Goal: Task Accomplishment & Management: Manage account settings

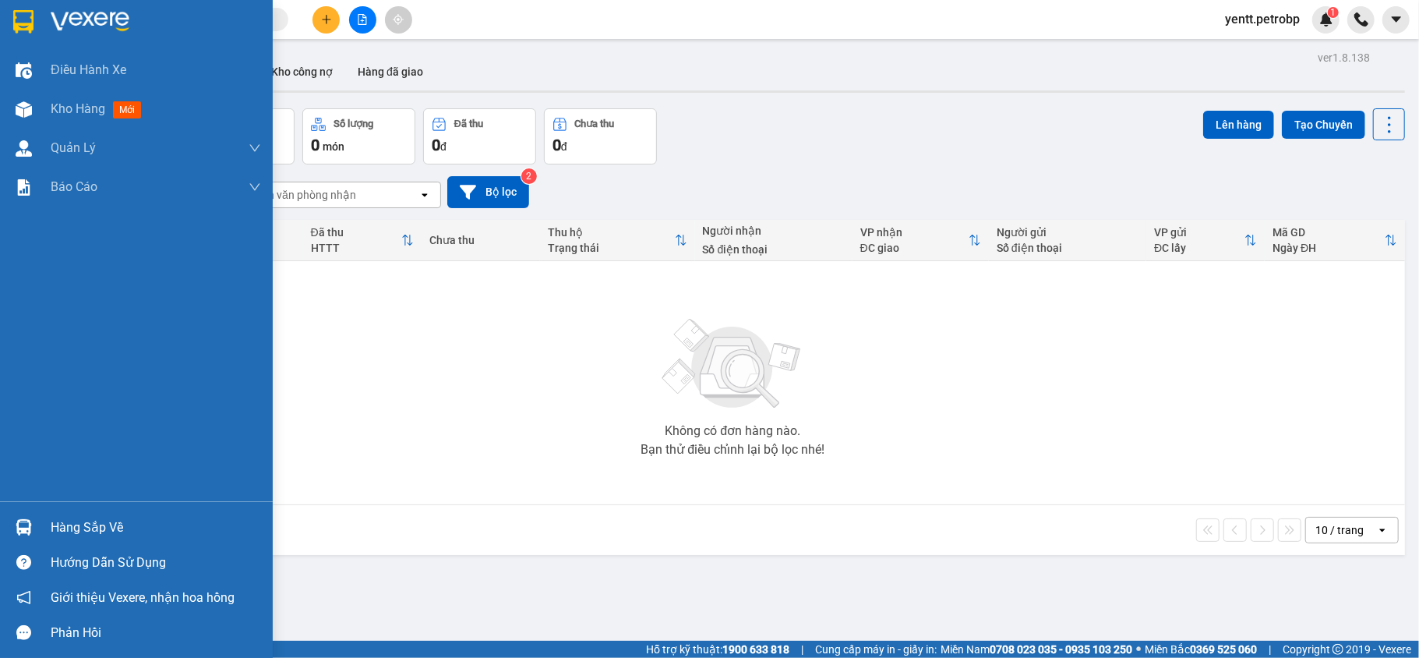
click at [75, 527] on div "Hàng sắp về" at bounding box center [156, 527] width 210 height 23
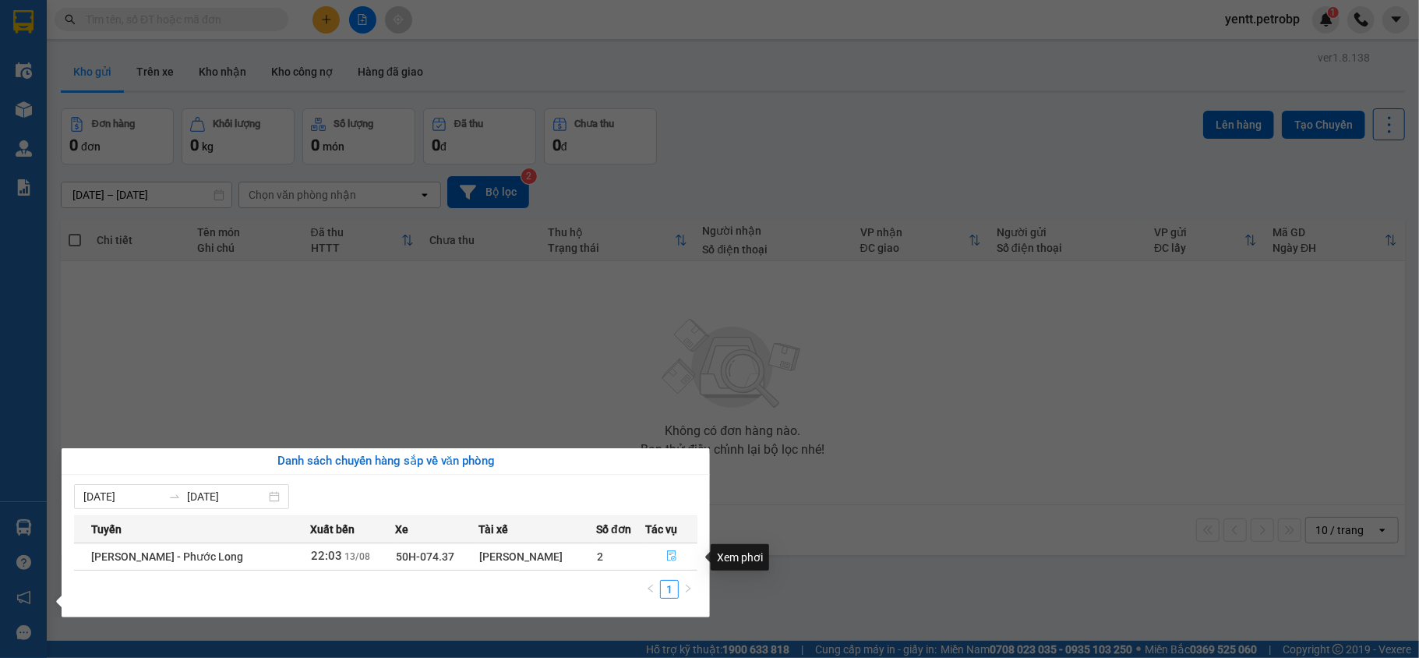
click at [671, 559] on icon "file-done" at bounding box center [671, 556] width 9 height 11
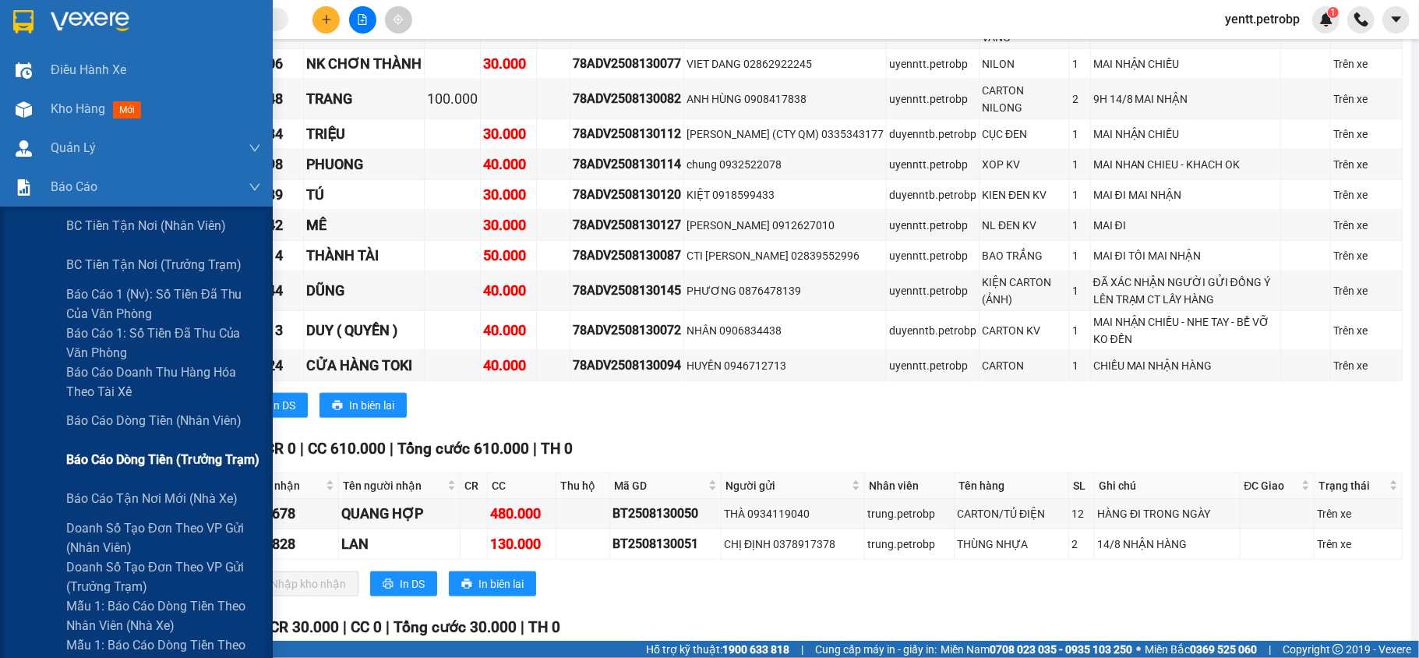
scroll to position [104, 0]
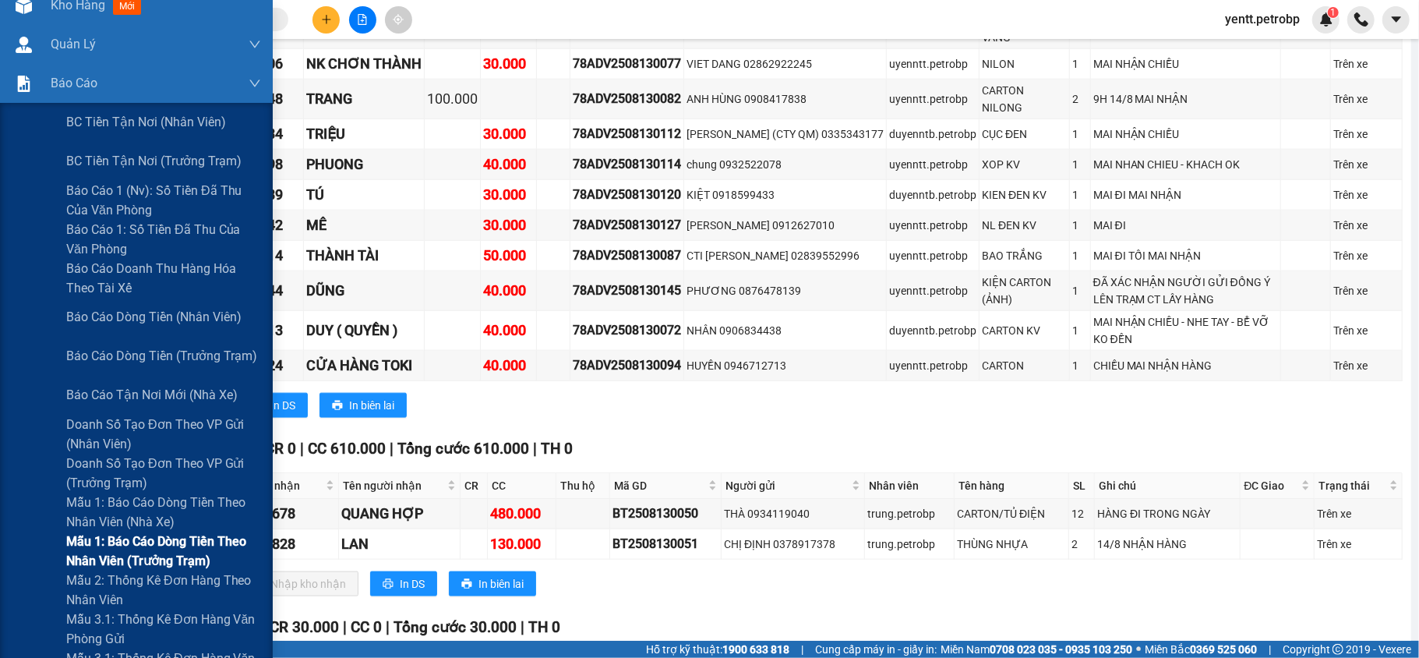
click at [169, 542] on span "Mẫu 1: Báo cáo dòng tiền theo nhân viên (trưởng trạm)" at bounding box center [163, 550] width 195 height 39
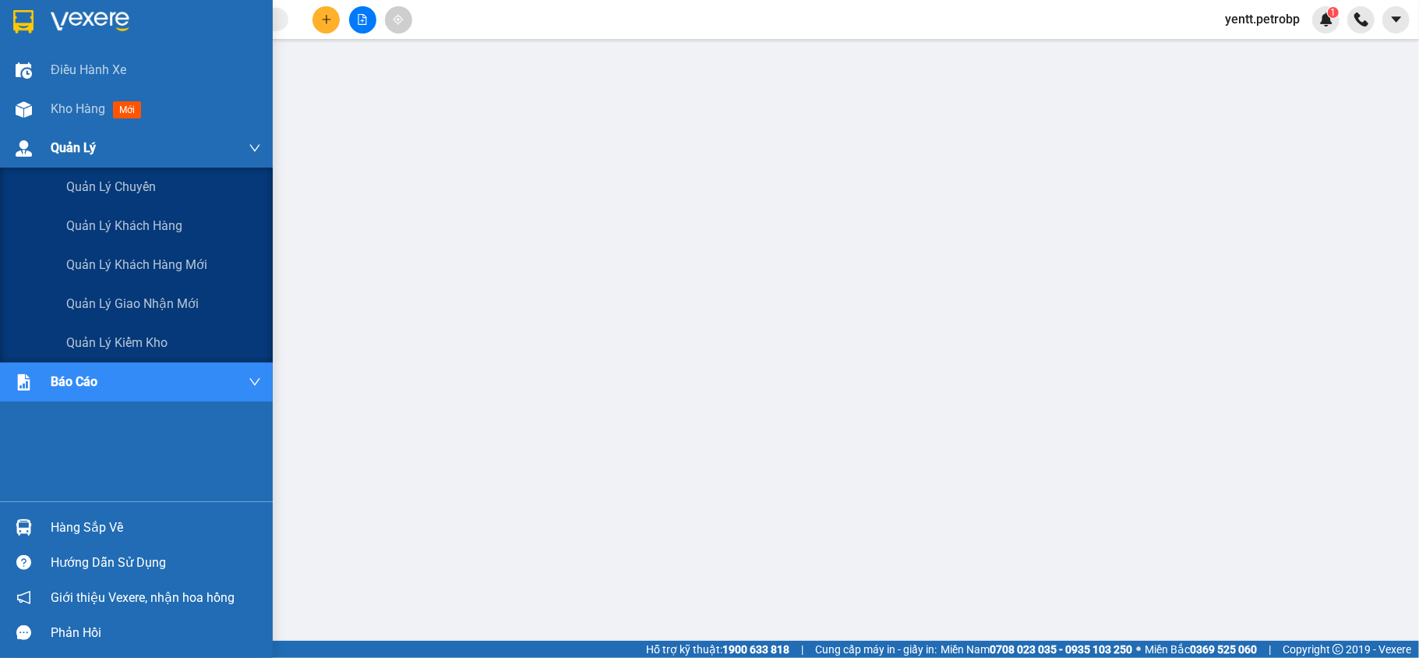
click at [115, 148] on div "Quản Lý" at bounding box center [156, 148] width 210 height 39
click at [178, 337] on div "Quản lý kiểm kho" at bounding box center [163, 342] width 195 height 39
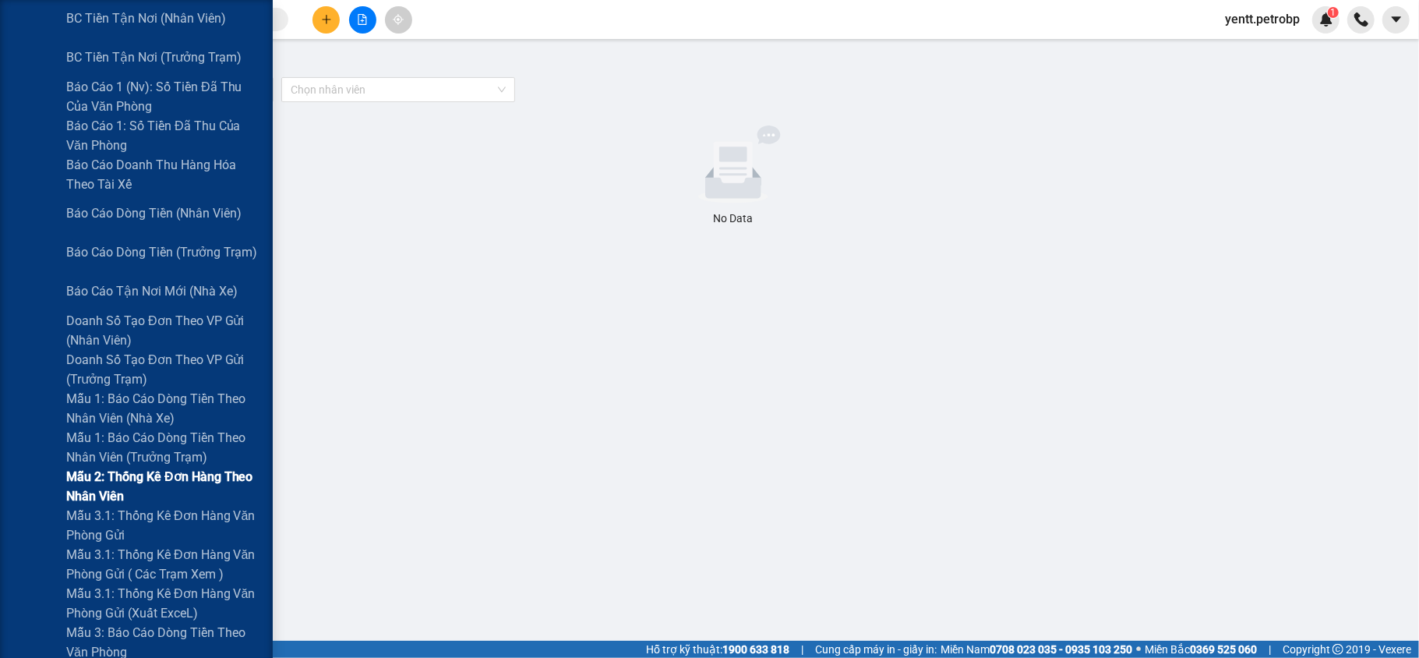
scroll to position [312, 0]
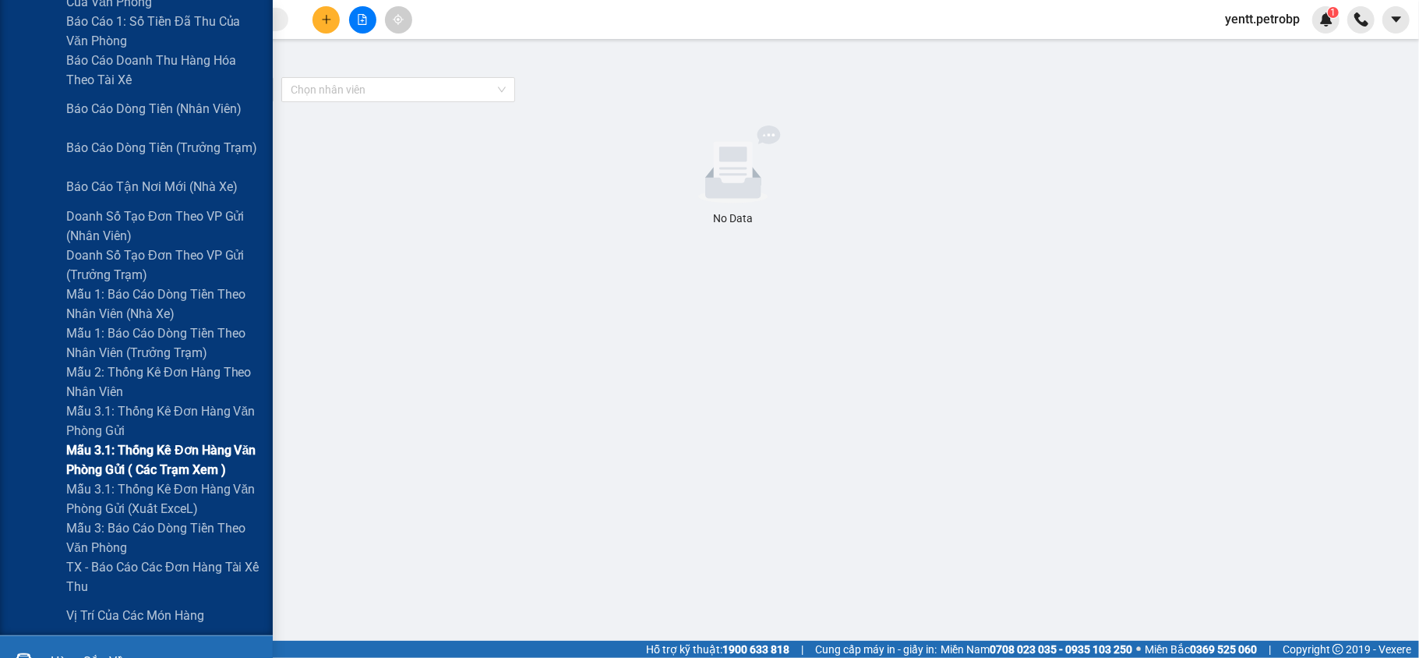
click at [167, 444] on span "Mẫu 3.1: Thống kê đơn hàng văn phòng gửi ( các trạm xem )" at bounding box center [163, 459] width 195 height 39
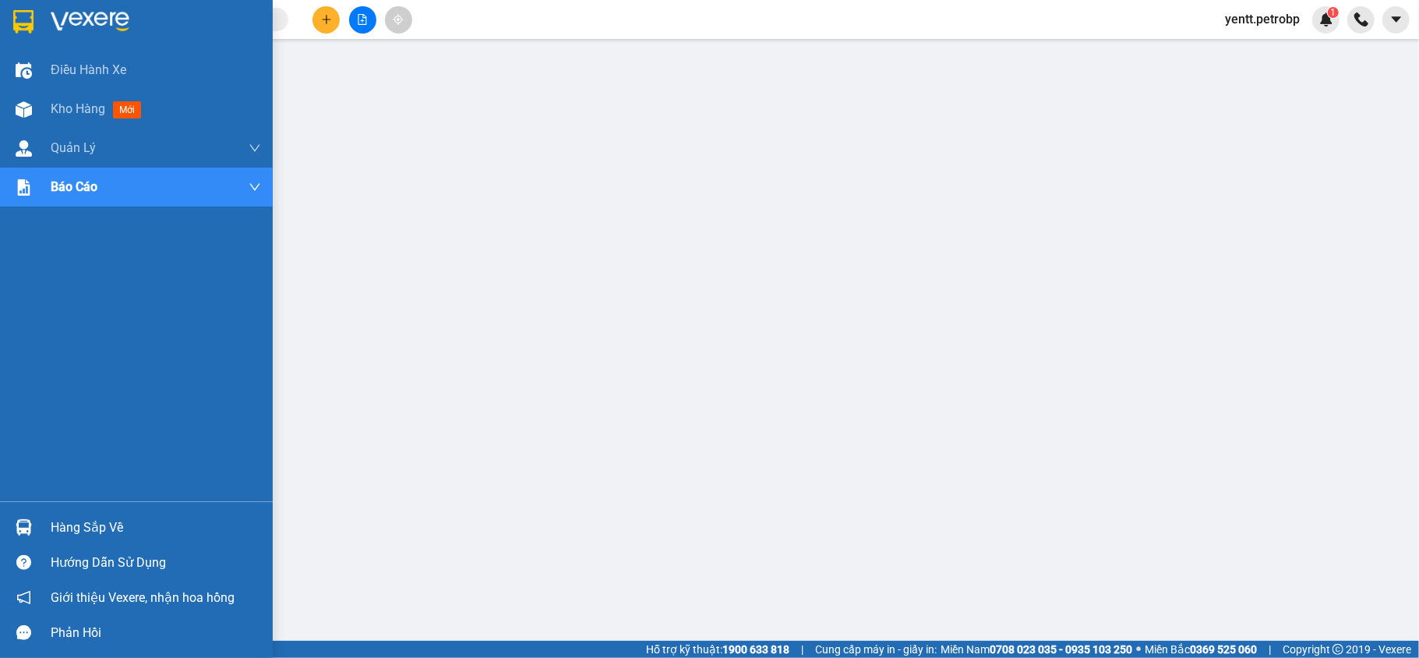
click at [72, 538] on div "Hàng sắp về" at bounding box center [156, 527] width 210 height 23
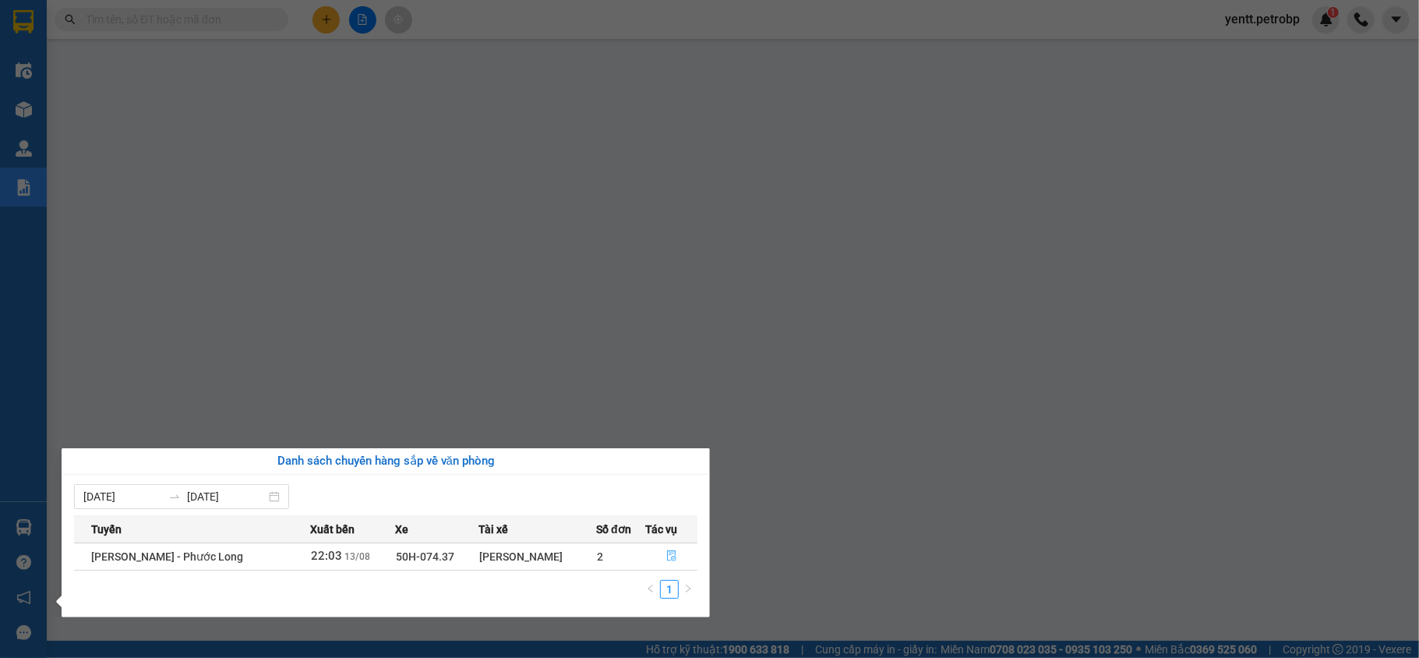
click at [658, 563] on button "button" at bounding box center [672, 556] width 51 height 25
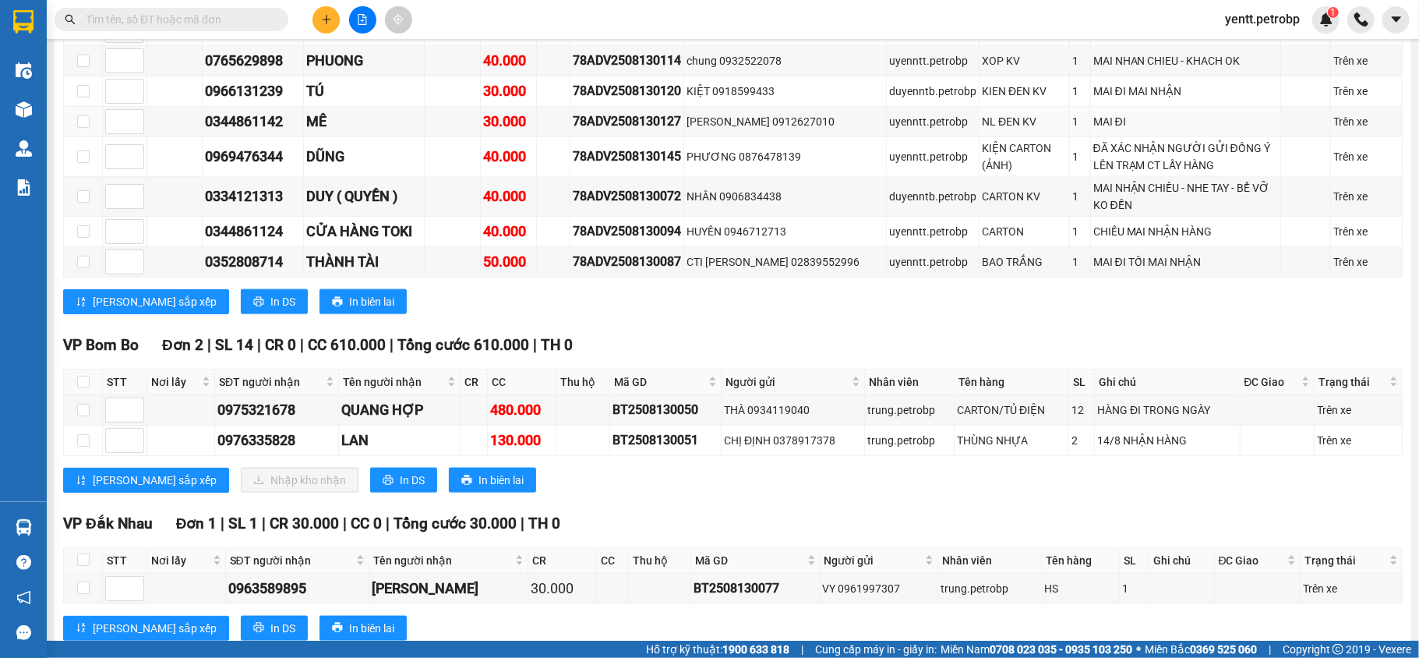
scroll to position [983, 0]
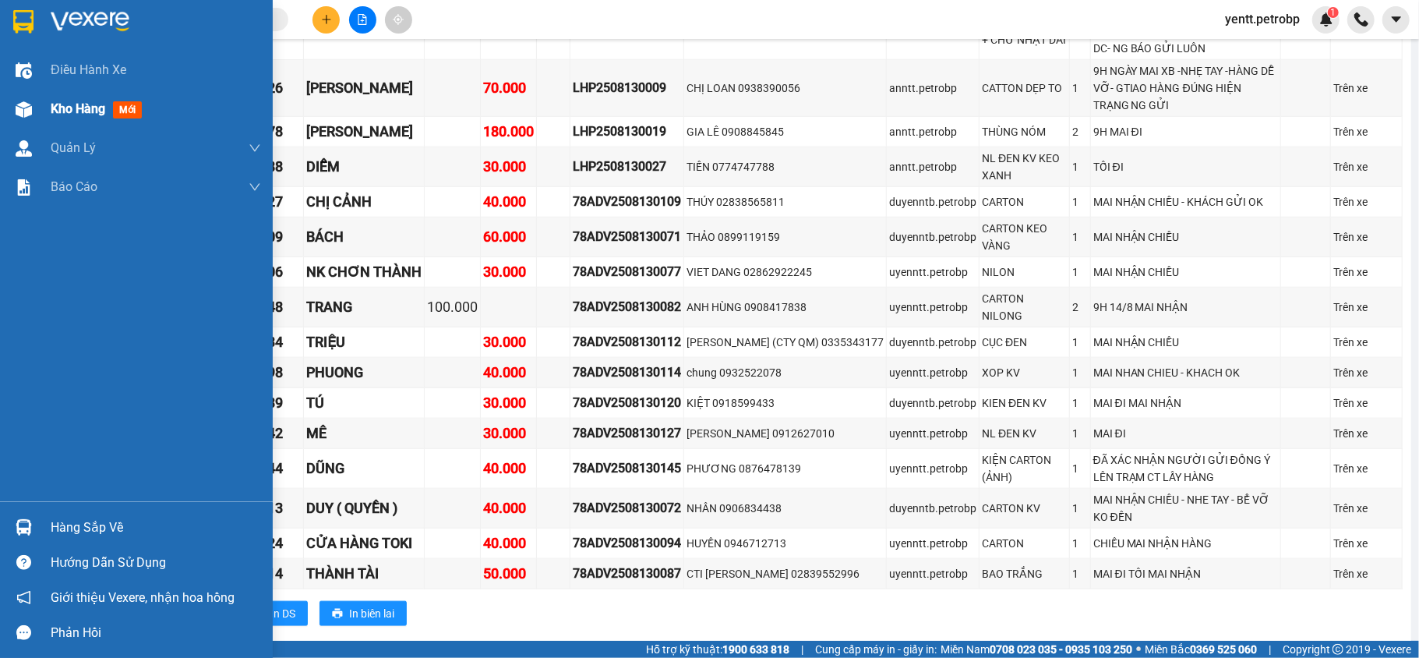
click at [86, 110] on span "Kho hàng" at bounding box center [78, 108] width 55 height 15
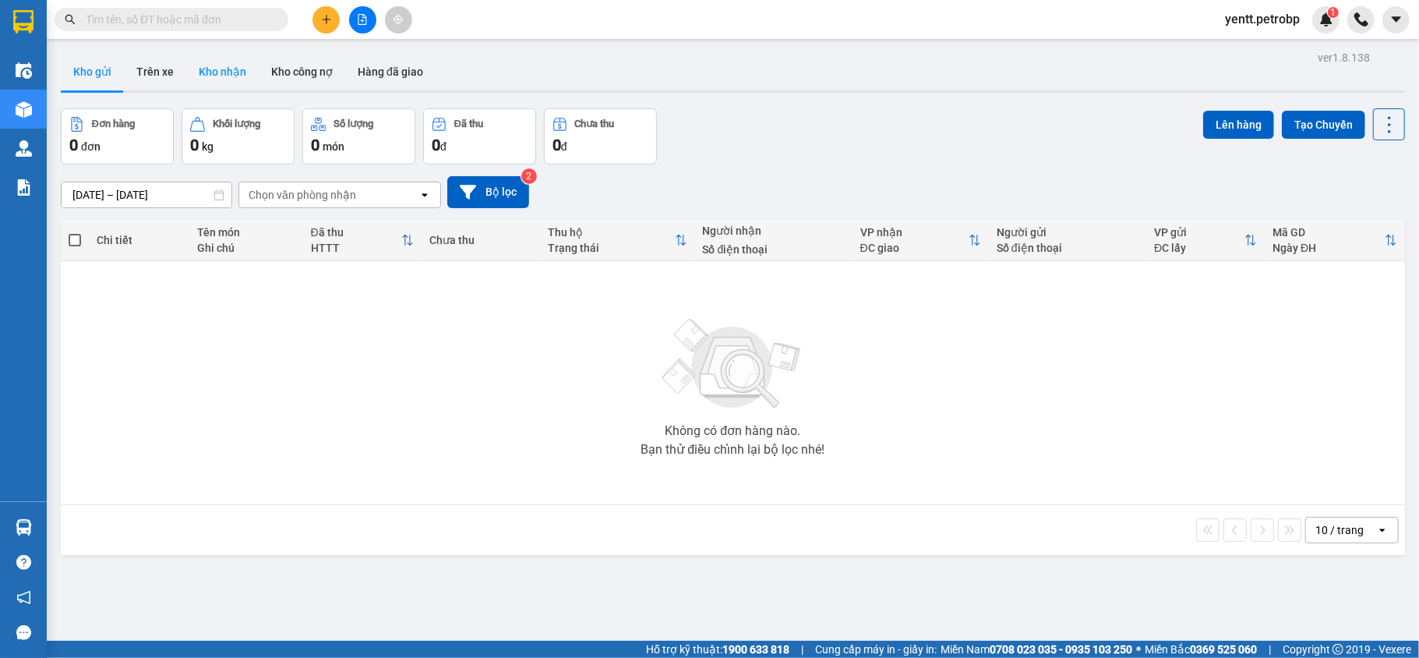
click at [231, 65] on button "Kho nhận" at bounding box center [222, 71] width 72 height 37
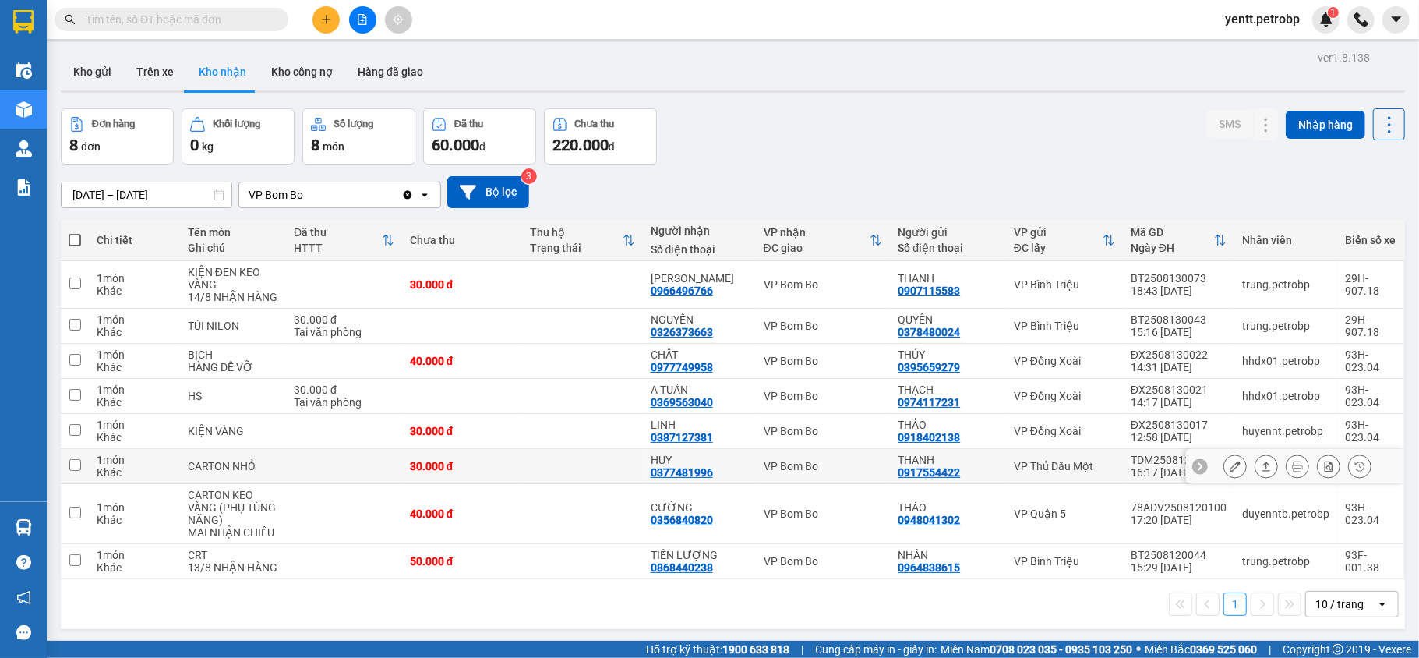
scroll to position [72, 0]
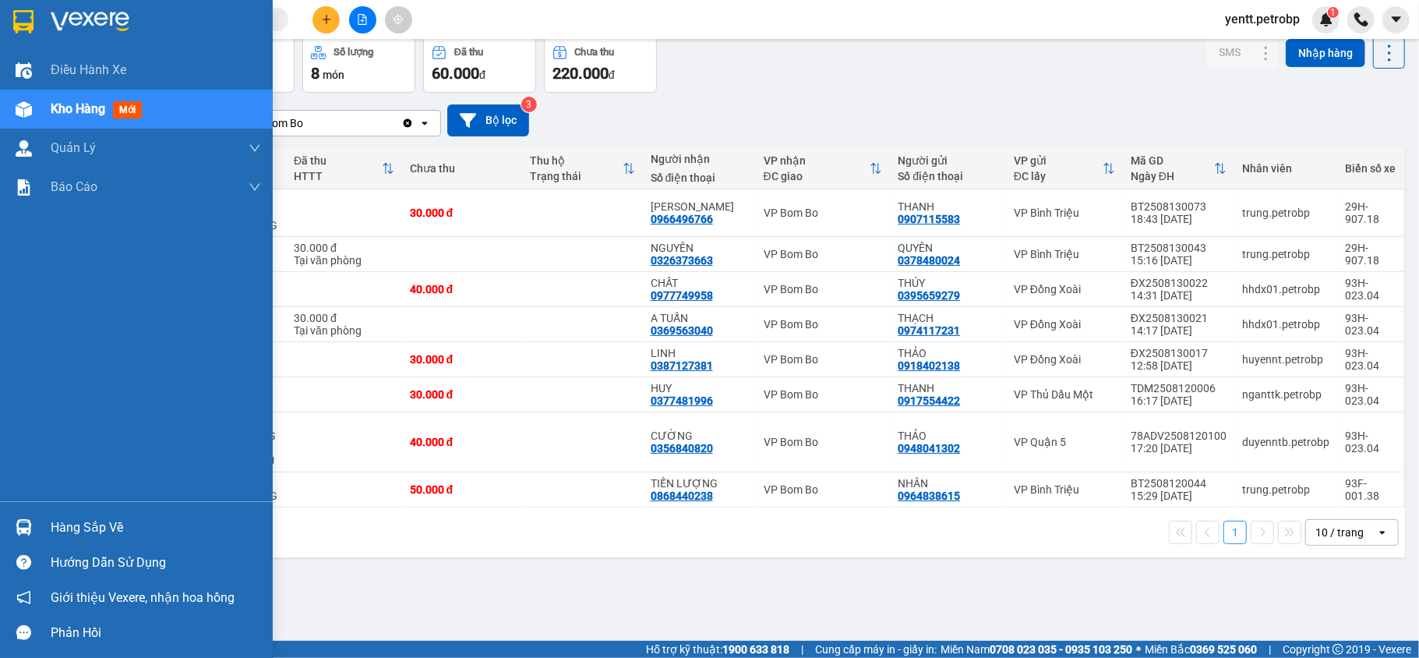
click at [41, 519] on div "Hàng sắp về" at bounding box center [136, 527] width 273 height 35
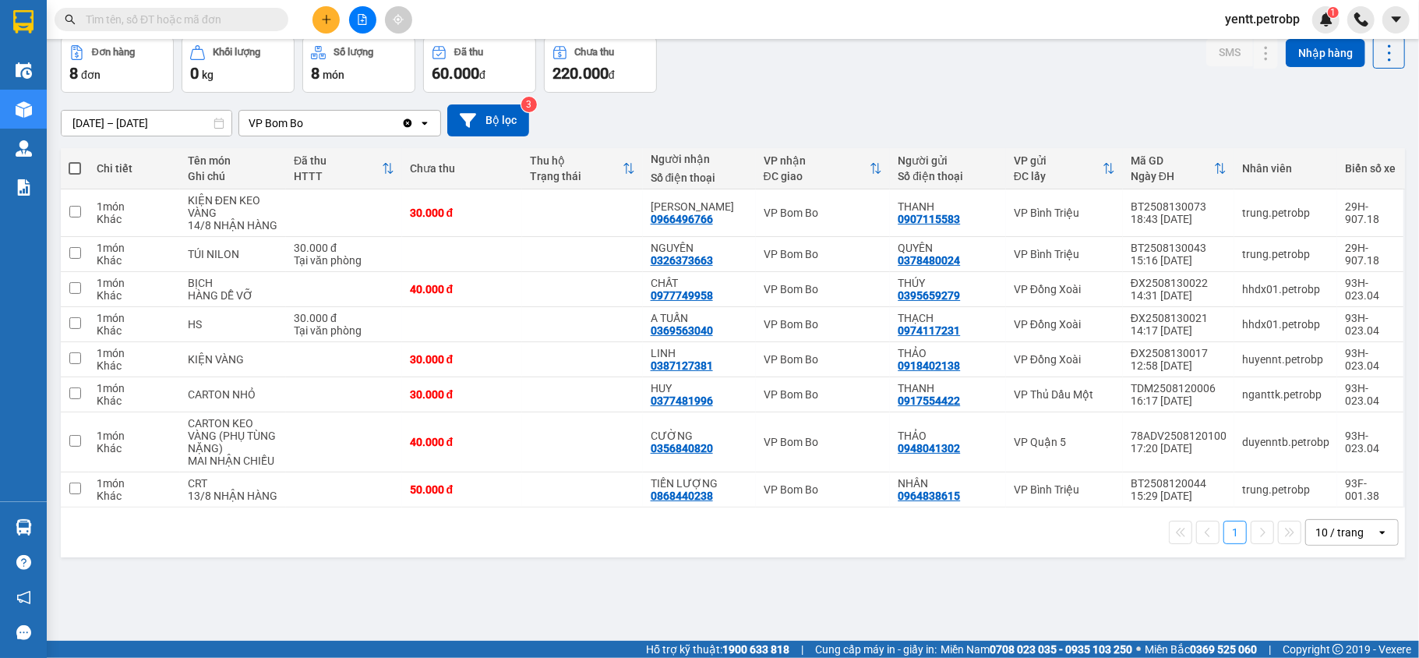
click at [801, 564] on section "Kết quả tìm kiếm ( 0 ) Bộ lọc No Data yentt.petrobp 1 Điều hành xe Kho hàng mới…" at bounding box center [709, 329] width 1419 height 658
click at [1226, 213] on button at bounding box center [1235, 212] width 22 height 27
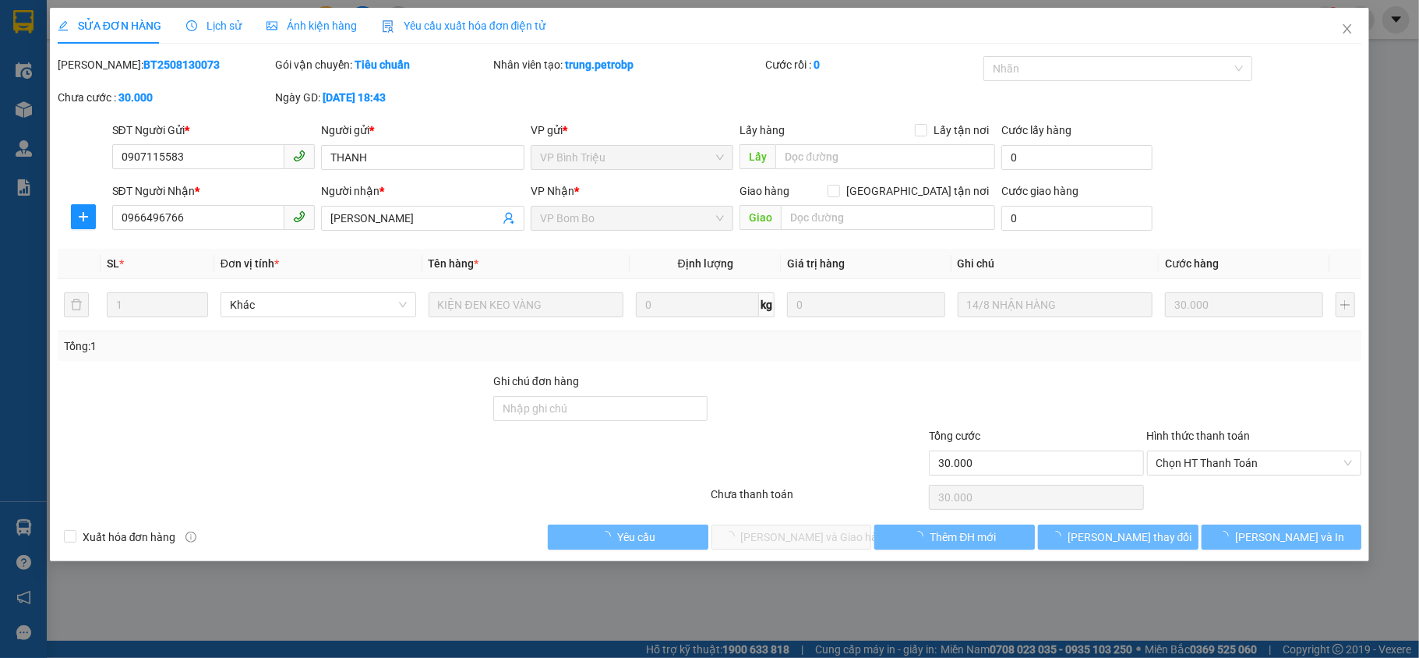
type input "0907115583"
type input "THANH"
type input "0966496766"
type input "[PERSON_NAME]"
type input "30.000"
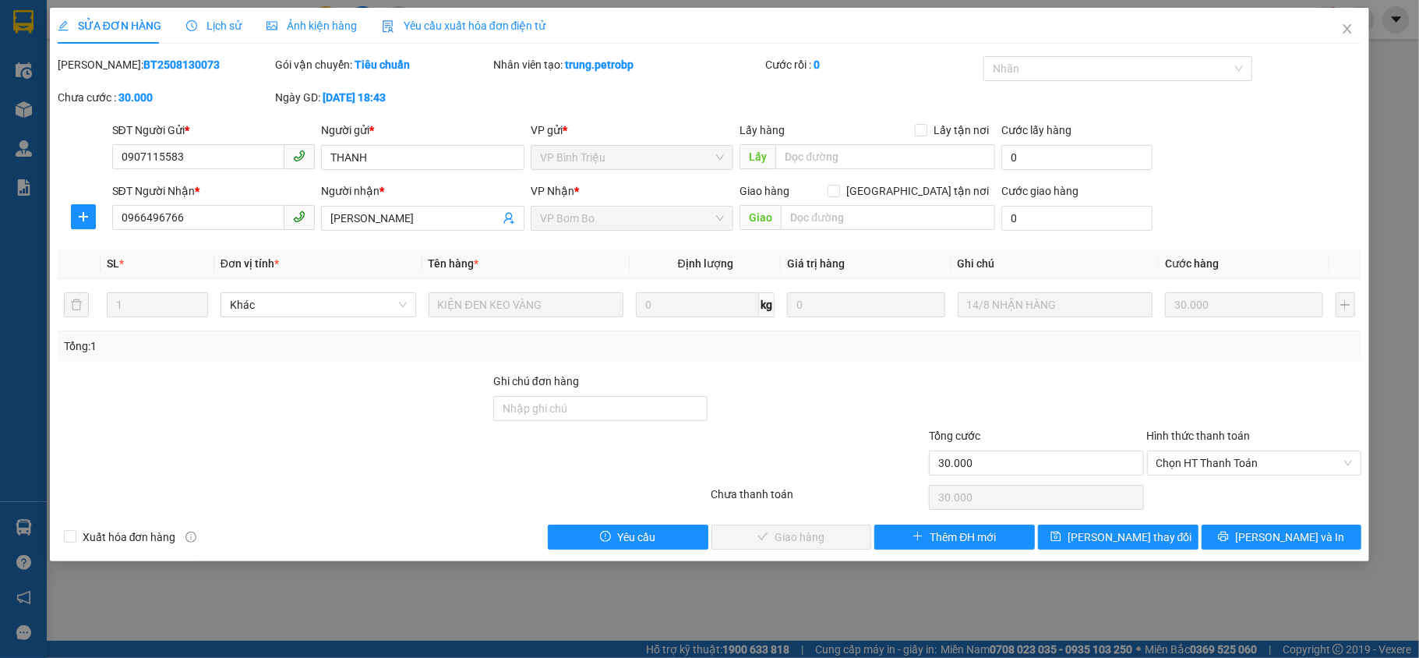
drag, startPoint x: 101, startPoint y: 63, endPoint x: 178, endPoint y: 76, distance: 78.3
click at [178, 76] on div "Mã ĐH: BT2508130073" at bounding box center [165, 72] width 218 height 33
copy b "BT2508130073"
click at [1256, 463] on span "Chọn HT Thanh Toán" at bounding box center [1254, 462] width 196 height 23
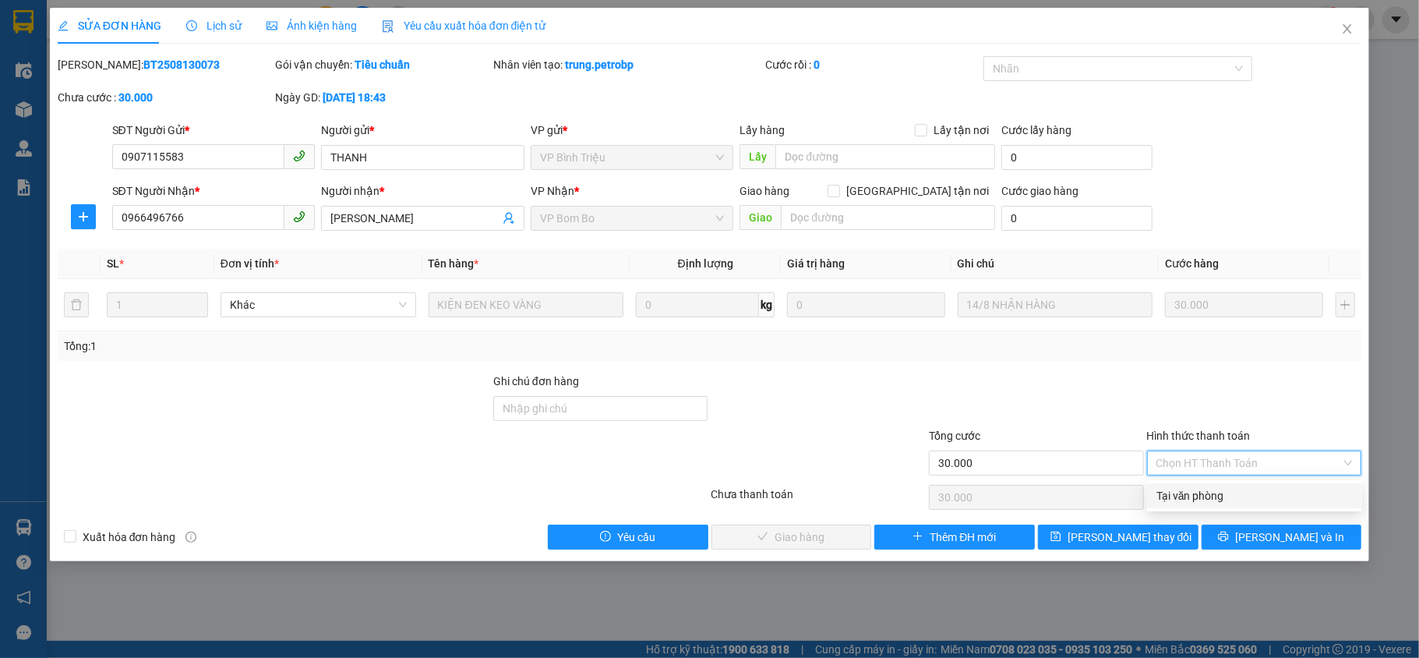
click at [1231, 500] on div "Tại văn phòng" at bounding box center [1254, 495] width 196 height 17
type input "0"
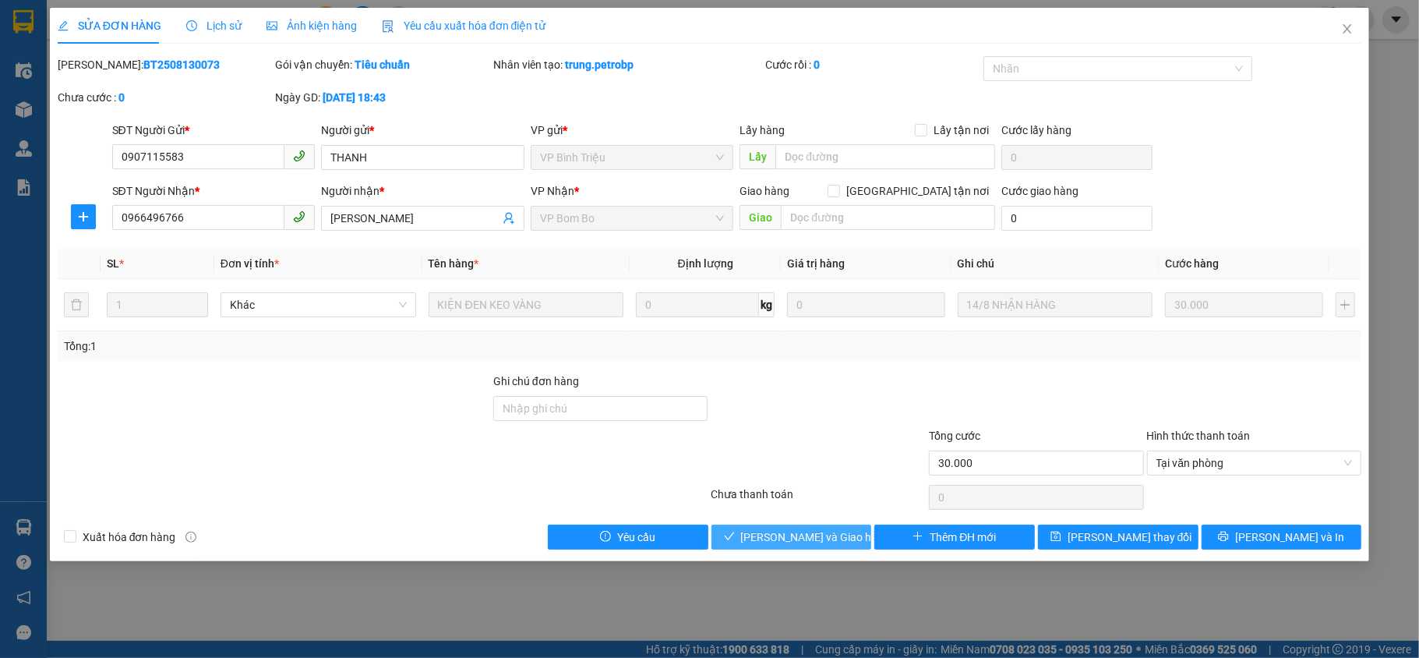
drag, startPoint x: 804, startPoint y: 541, endPoint x: 1418, endPoint y: 176, distance: 714.0
click at [1418, 176] on div "SỬA ĐƠN HÀNG Lịch sử Ảnh kiện hàng Yêu cầu xuất hóa đơn điện tử Total Paid Fee …" at bounding box center [709, 329] width 1419 height 658
click at [1343, 26] on icon "close" at bounding box center [1347, 29] width 12 height 12
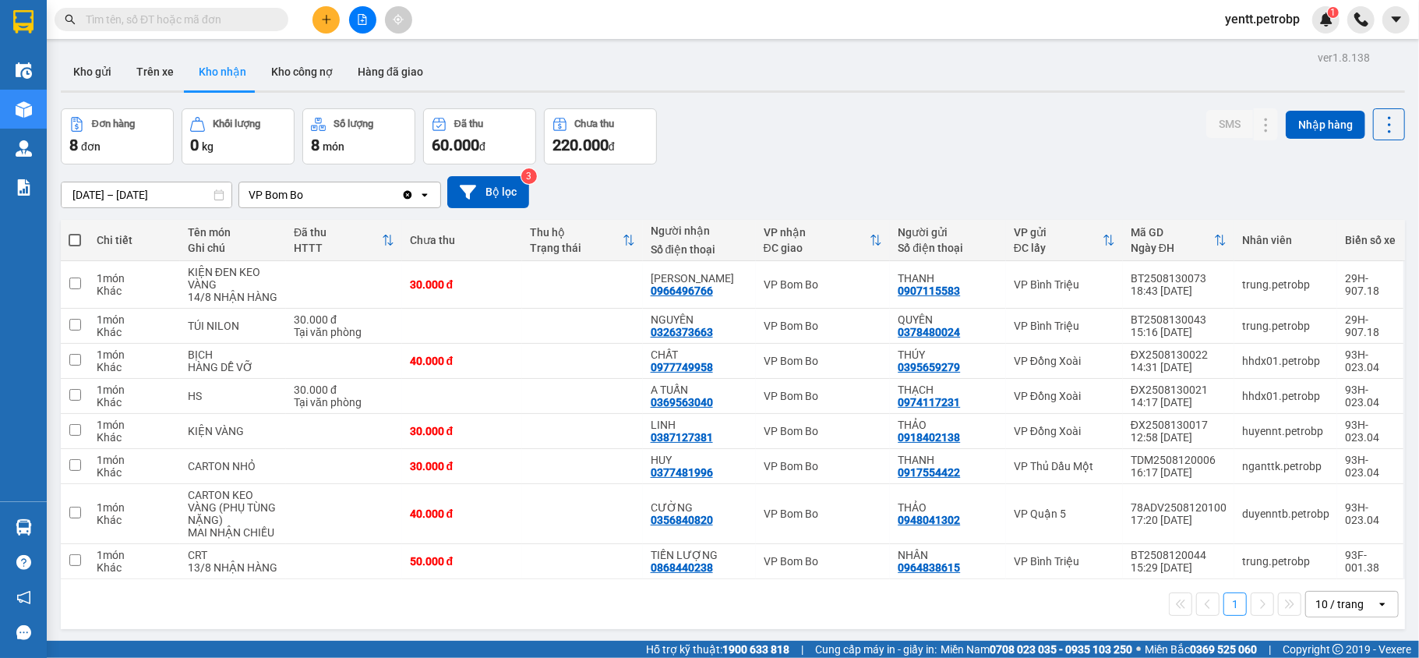
click at [1244, 19] on span "yentt.petrobp" at bounding box center [1262, 18] width 100 height 19
click at [1247, 48] on span "Đăng xuất" at bounding box center [1269, 48] width 69 height 17
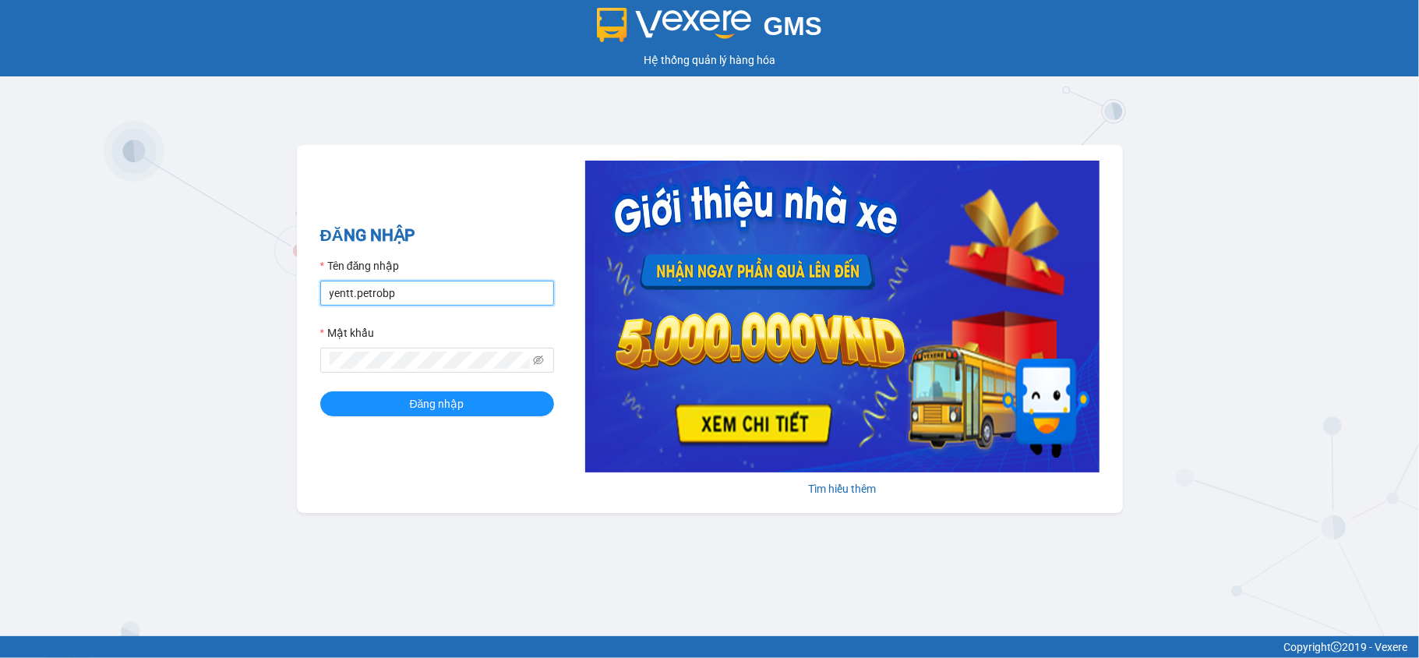
click at [474, 287] on input "yentt.petrobp" at bounding box center [437, 292] width 234 height 25
type input "yennot.petrobp"
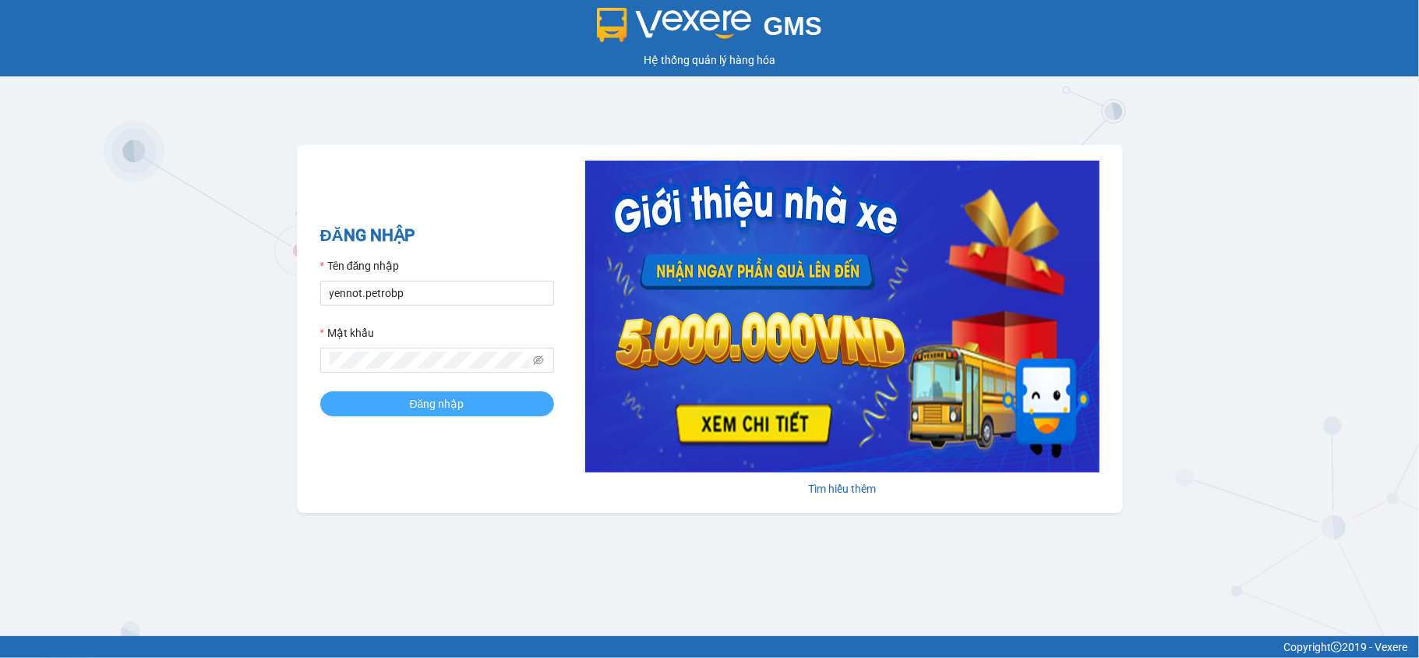
click at [432, 413] on button "Đăng nhập" at bounding box center [437, 403] width 234 height 25
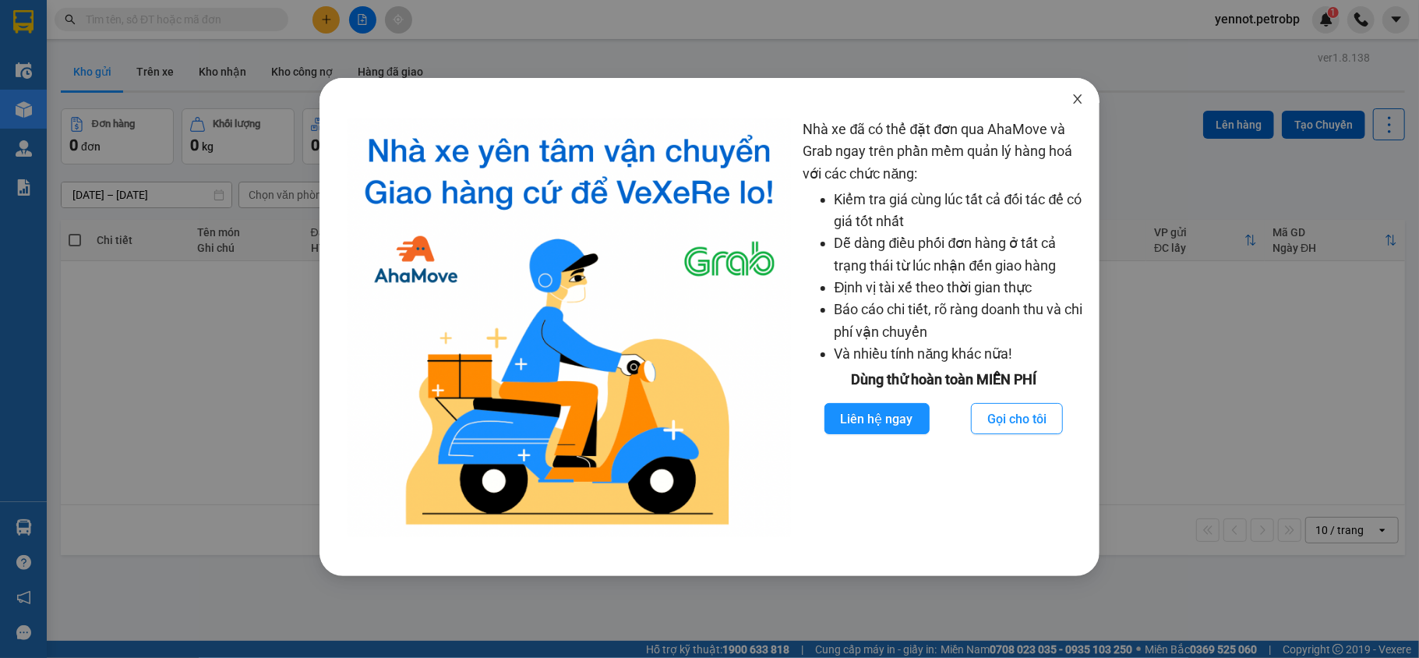
click at [1078, 93] on icon "close" at bounding box center [1077, 99] width 12 height 12
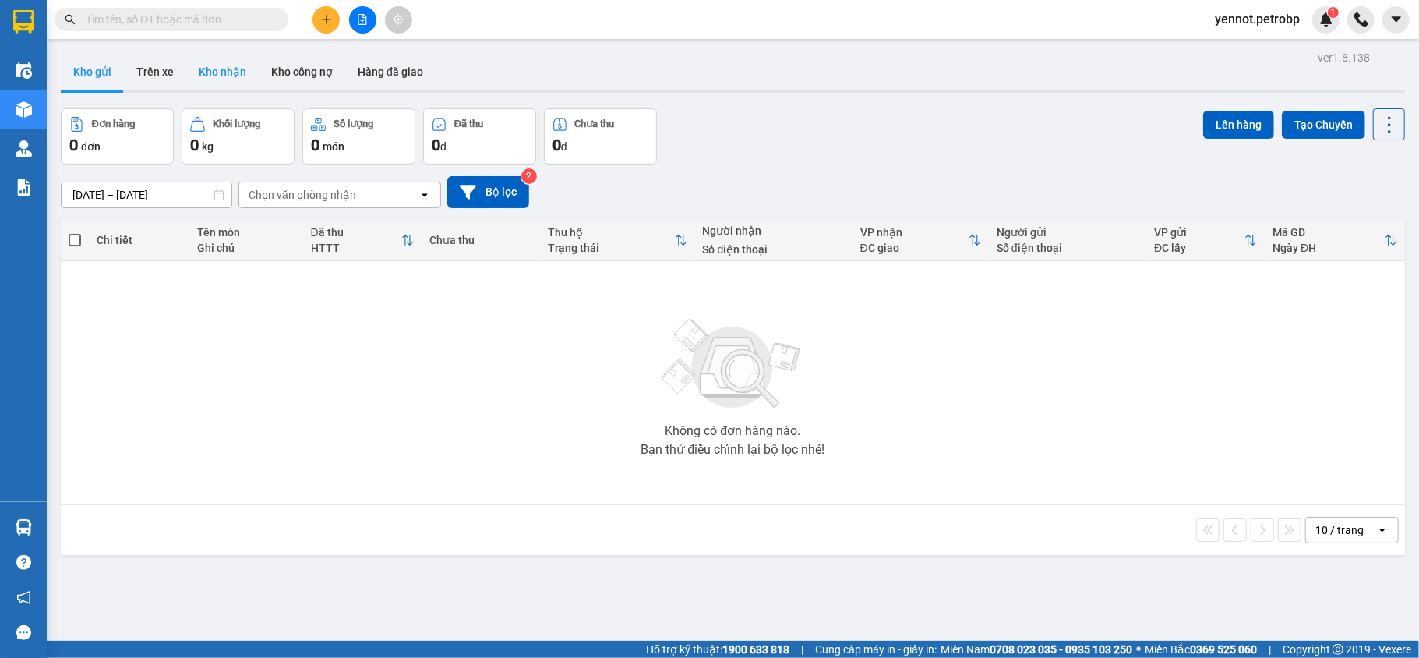
click at [234, 66] on button "Kho nhận" at bounding box center [222, 71] width 72 height 37
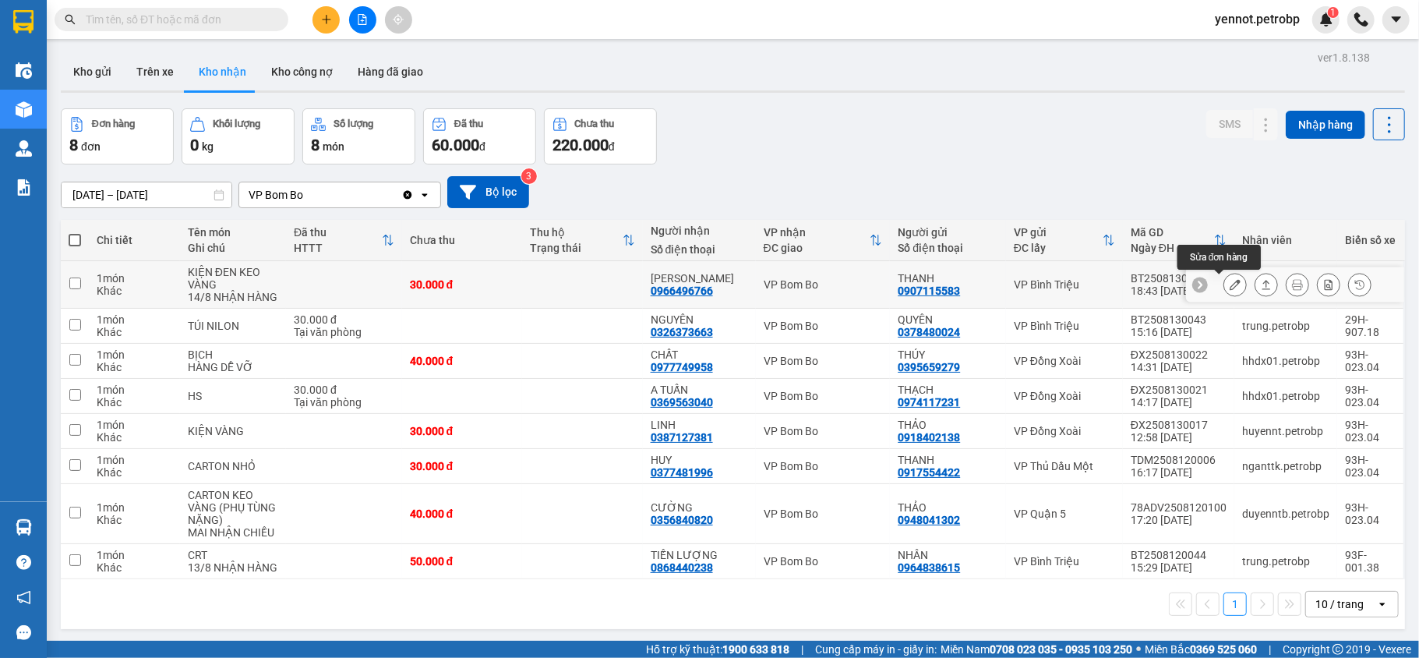
click at [1226, 285] on button at bounding box center [1235, 284] width 22 height 27
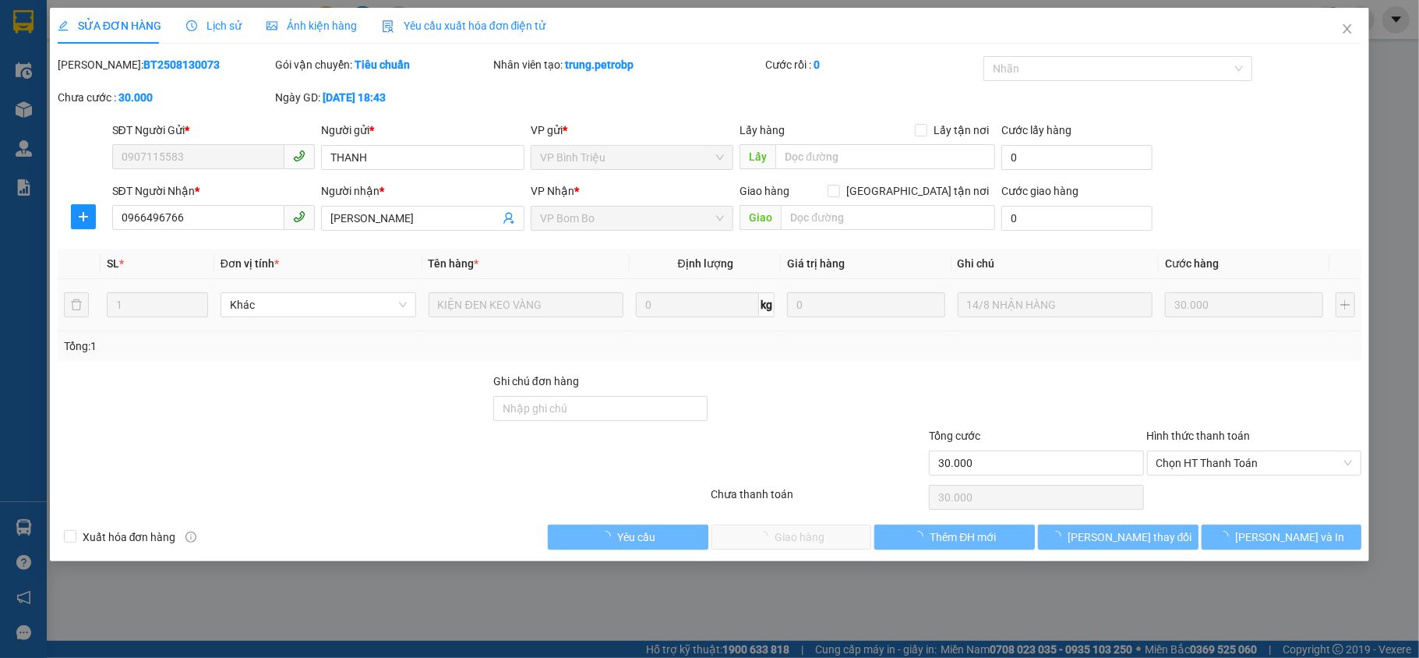
type input "0907115583"
type input "THANH"
type input "0966496766"
type input "[PERSON_NAME]"
type input "30.000"
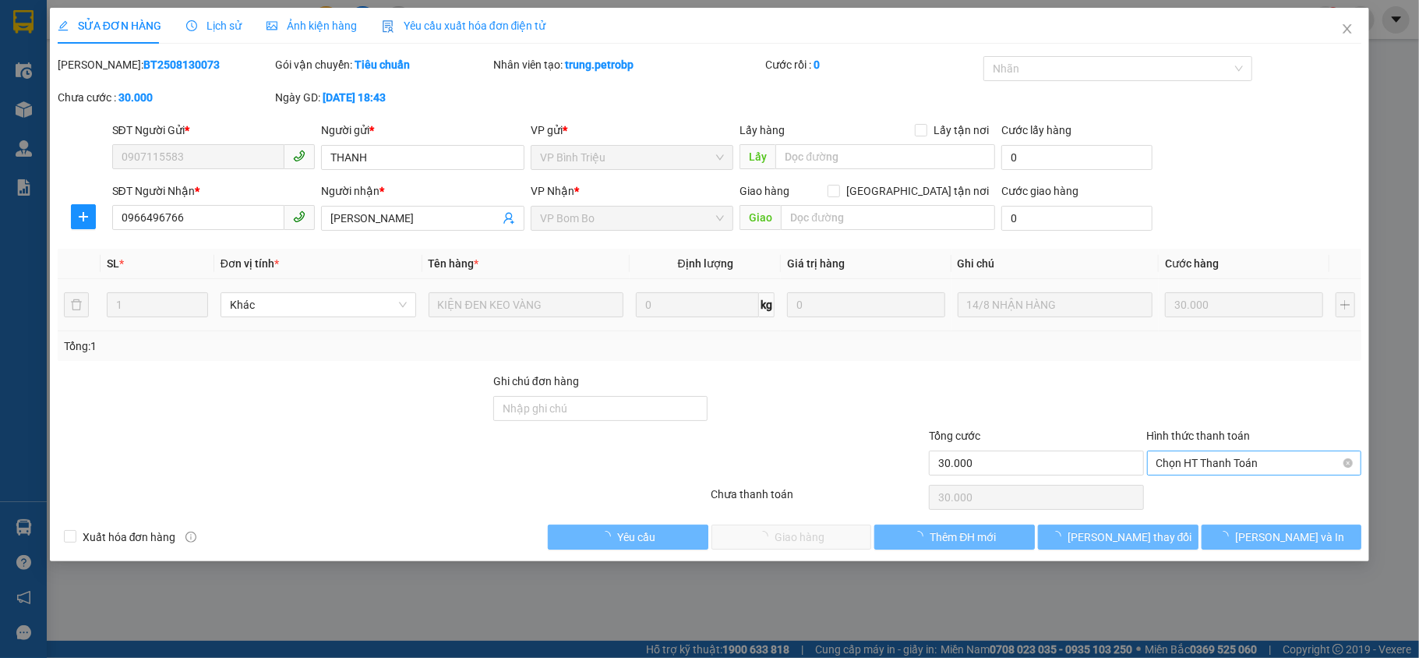
click at [1203, 465] on span "Chọn HT Thanh Toán" at bounding box center [1254, 462] width 196 height 23
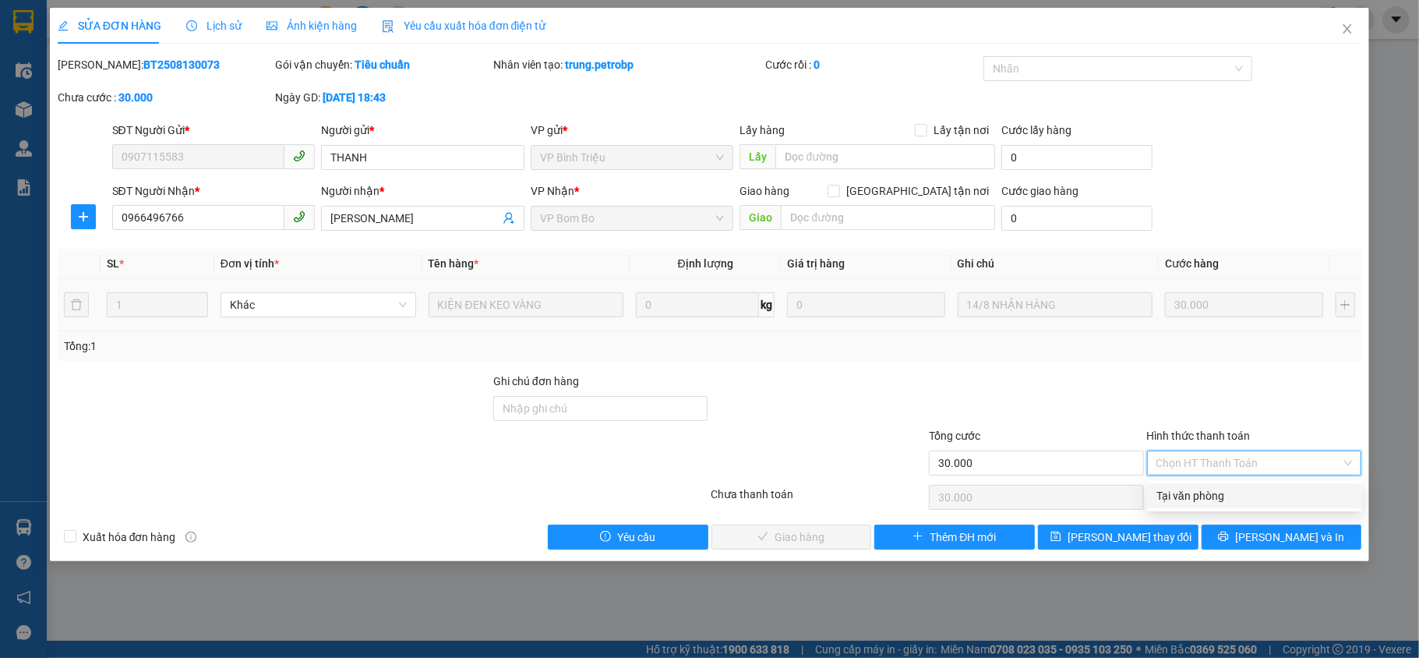
click at [1169, 494] on div "Tại văn phòng" at bounding box center [1254, 495] width 196 height 17
type input "0"
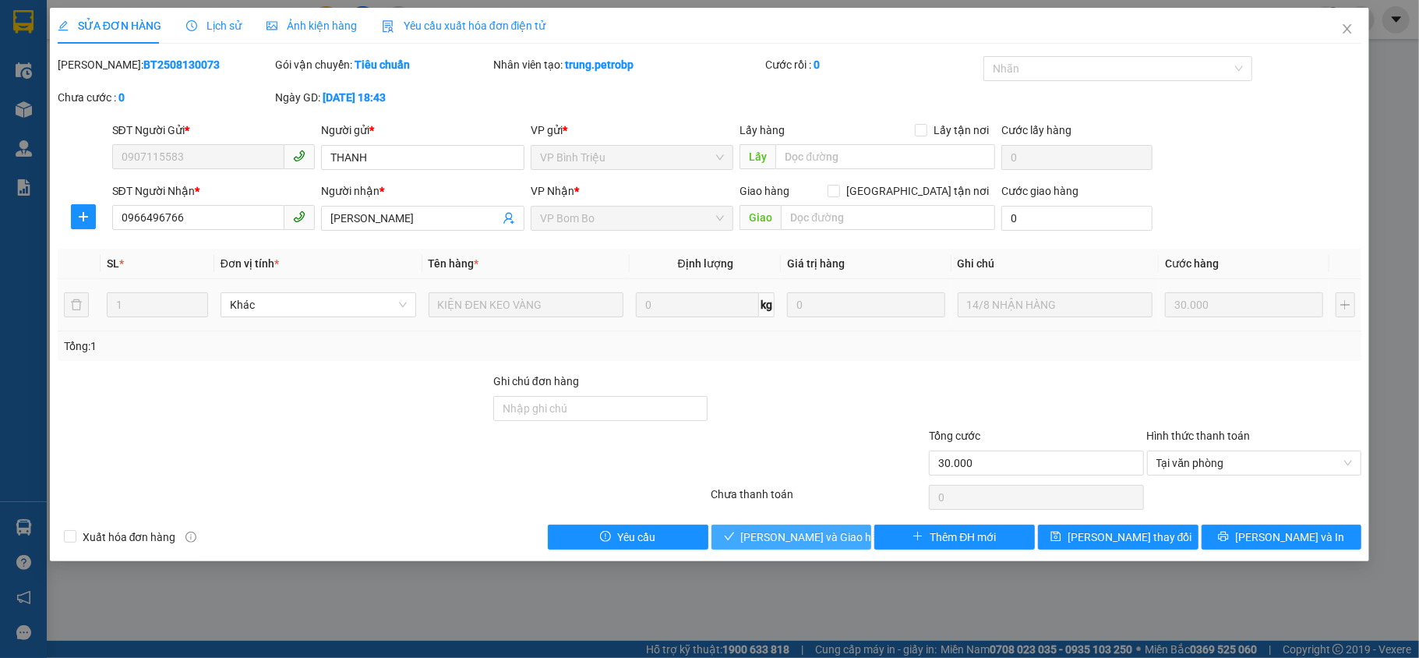
click at [749, 546] on button "[PERSON_NAME] và Giao hàng" at bounding box center [791, 536] width 160 height 25
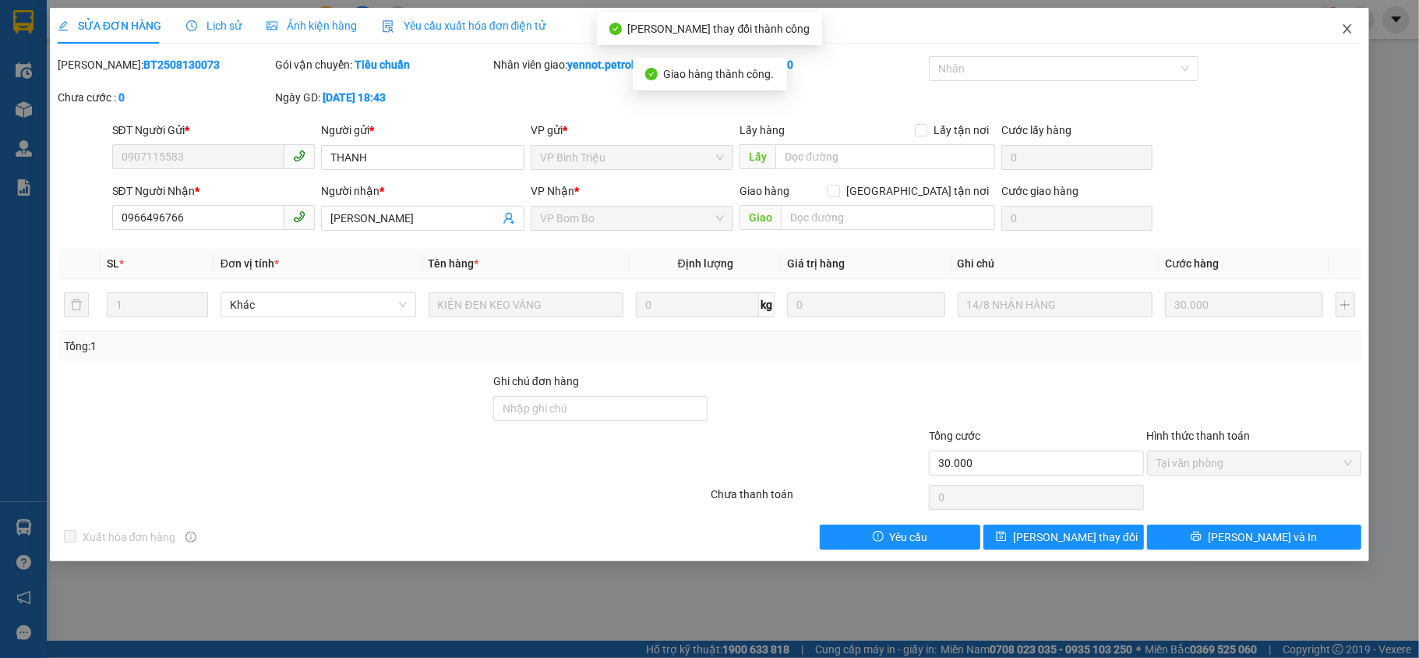
click at [1351, 32] on icon "close" at bounding box center [1347, 29] width 12 height 12
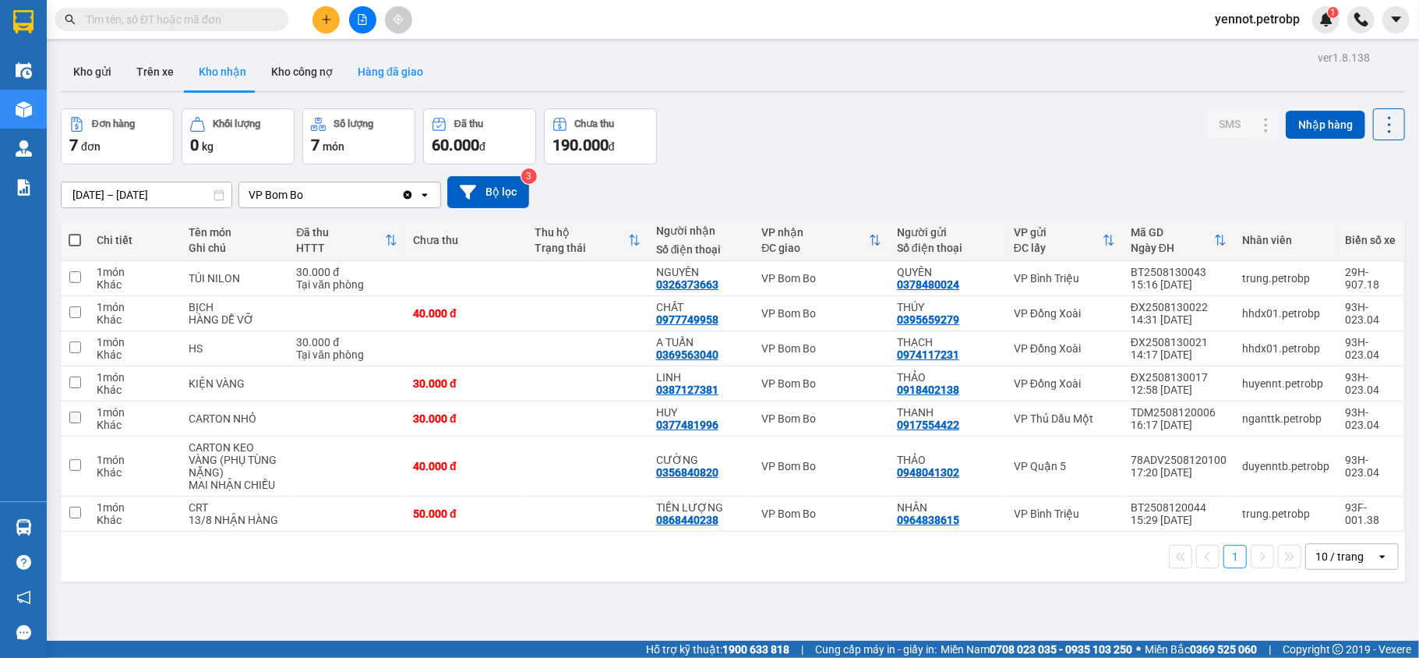
click at [365, 69] on button "Hàng đã giao" at bounding box center [390, 71] width 90 height 37
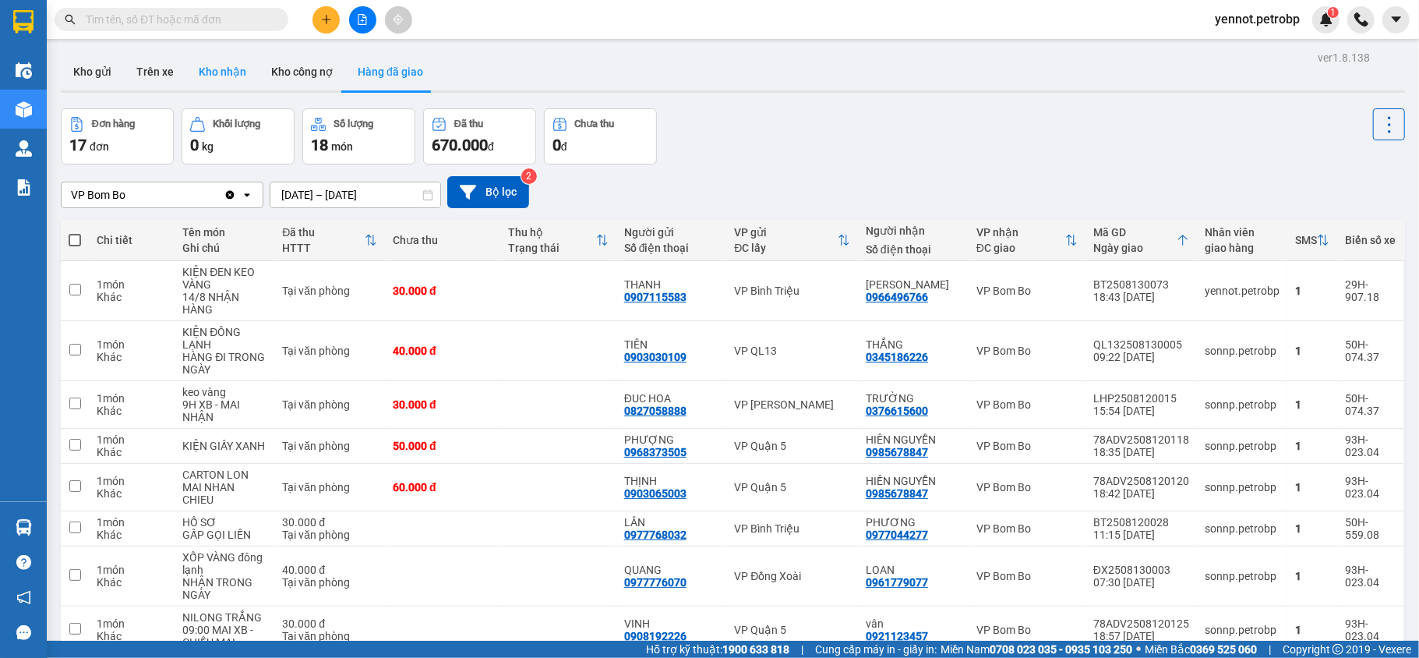
click at [200, 75] on button "Kho nhận" at bounding box center [222, 71] width 72 height 37
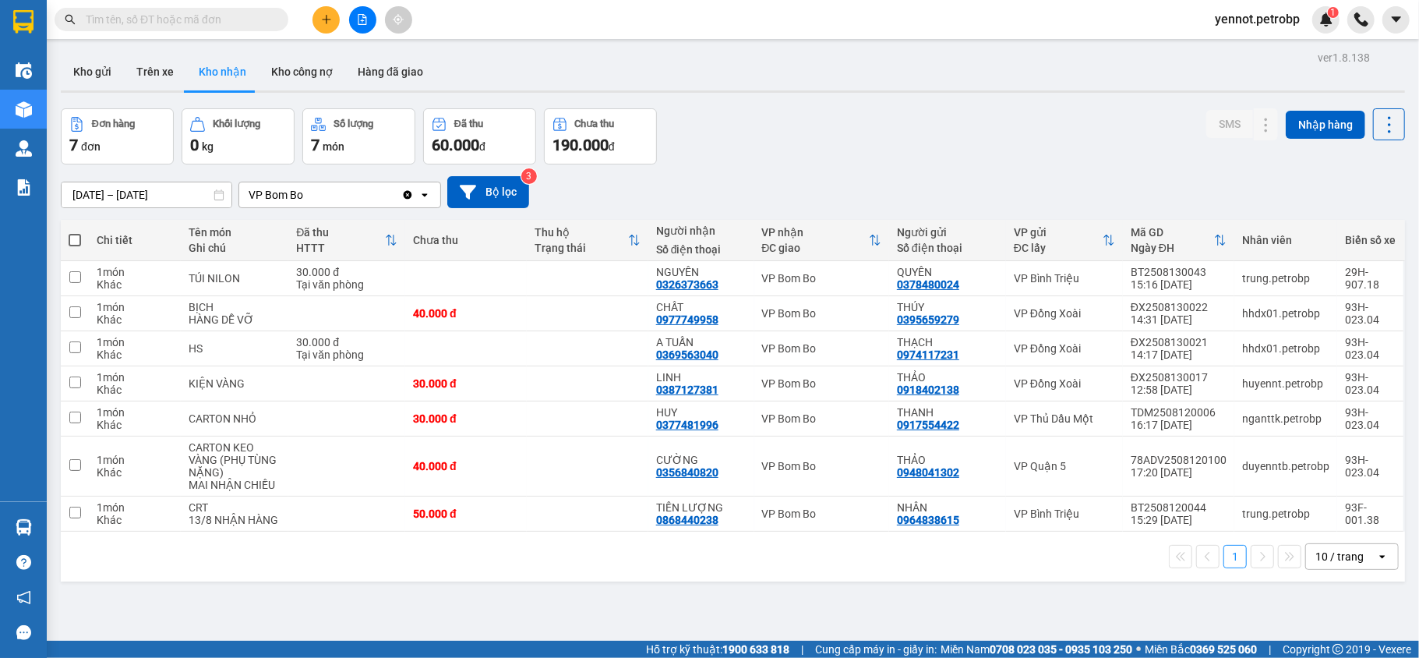
click at [98, 193] on input "[DATE] – [DATE]" at bounding box center [147, 194] width 170 height 25
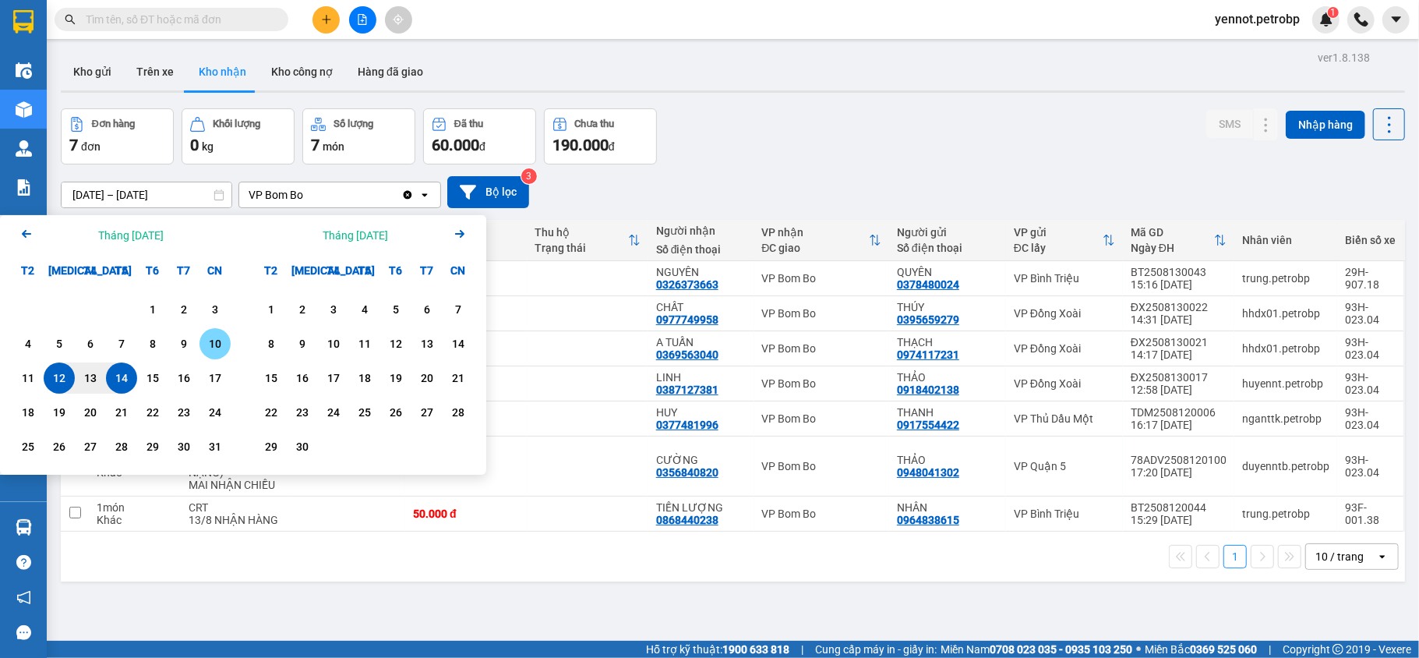
click at [207, 350] on div "10" at bounding box center [215, 343] width 22 height 19
click at [111, 381] on div "14" at bounding box center [122, 378] width 22 height 19
type input "[DATE] – [DATE]"
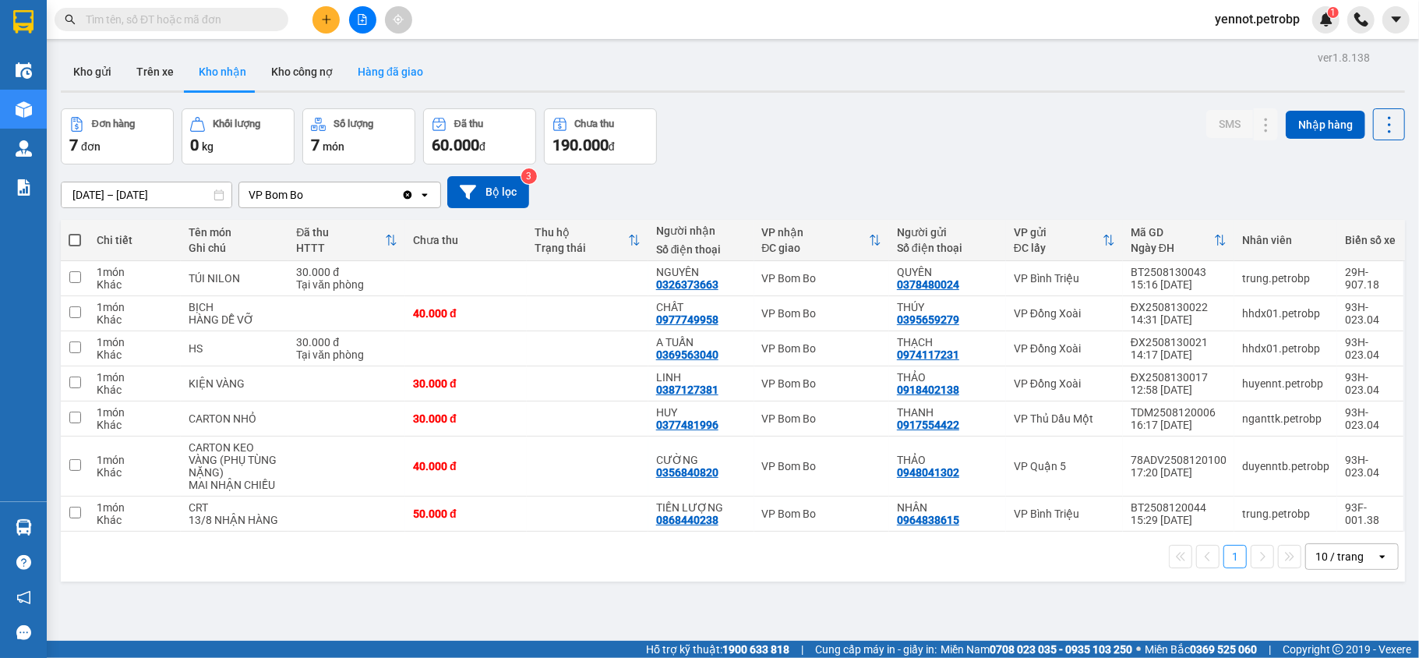
click at [400, 65] on button "Hàng đã giao" at bounding box center [390, 71] width 90 height 37
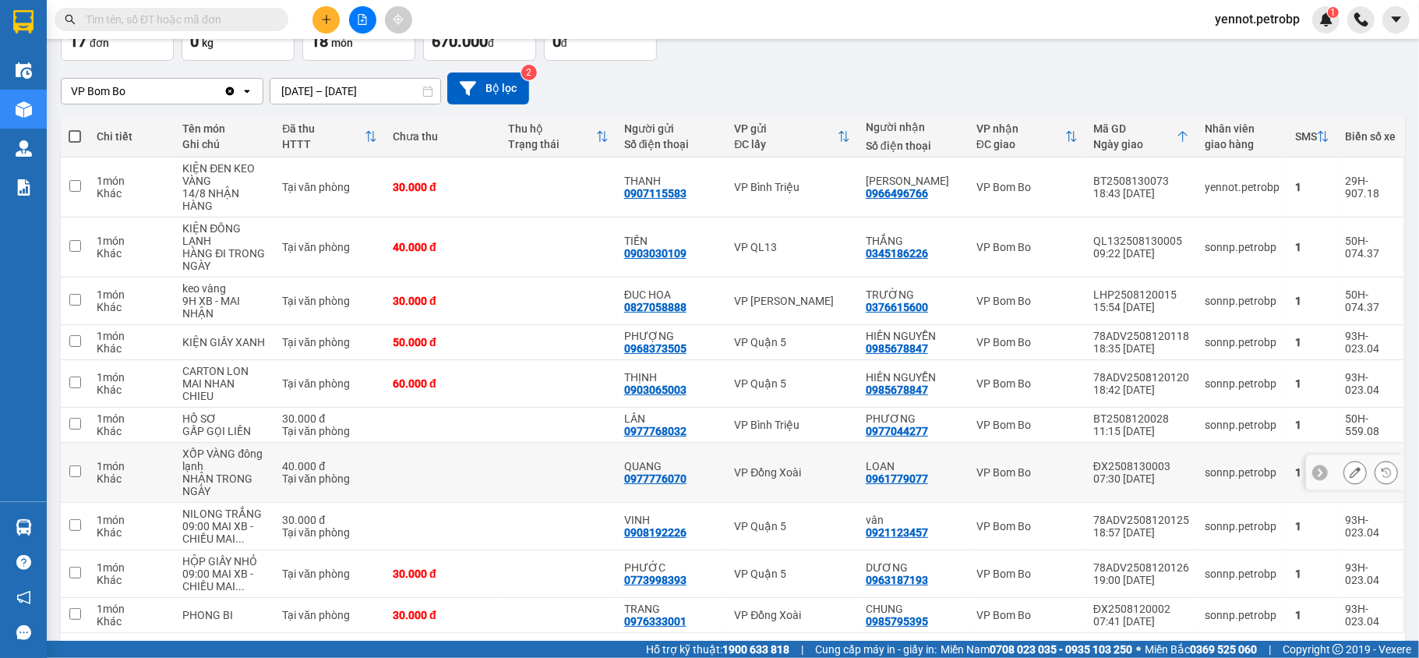
scroll to position [164, 0]
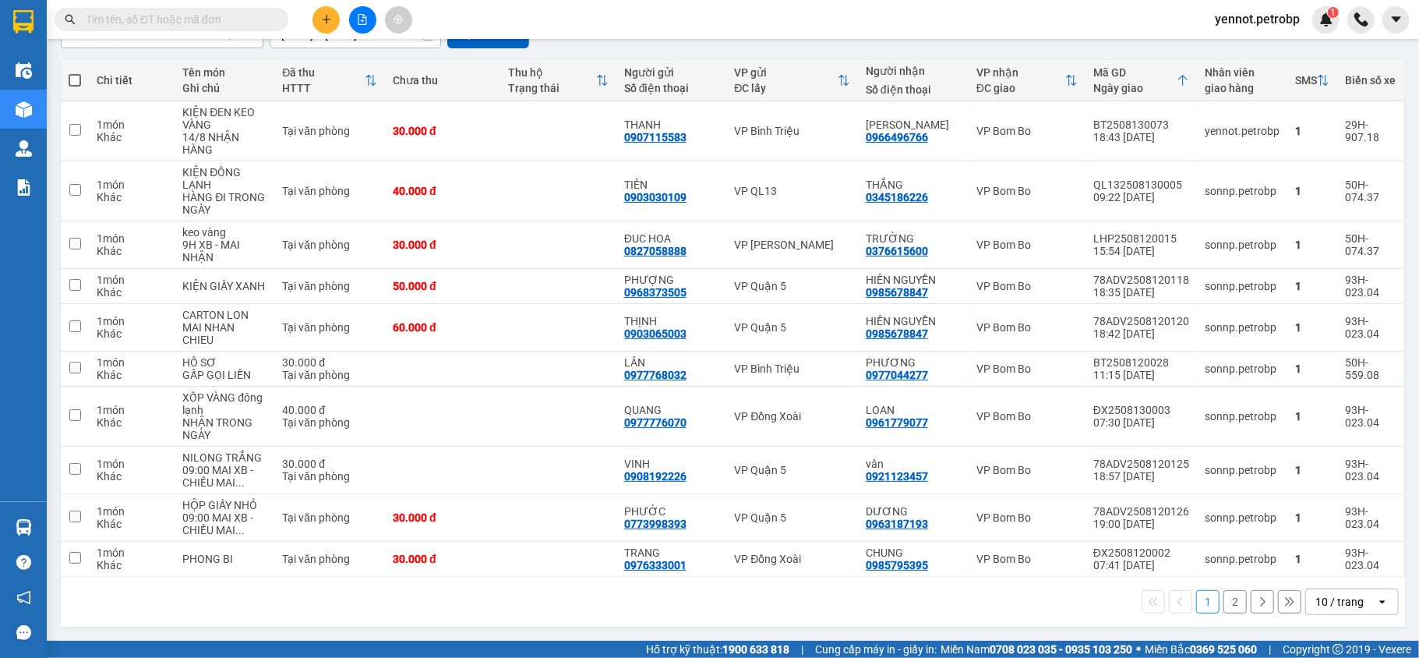
click at [1223, 601] on button "2" at bounding box center [1234, 601] width 23 height 23
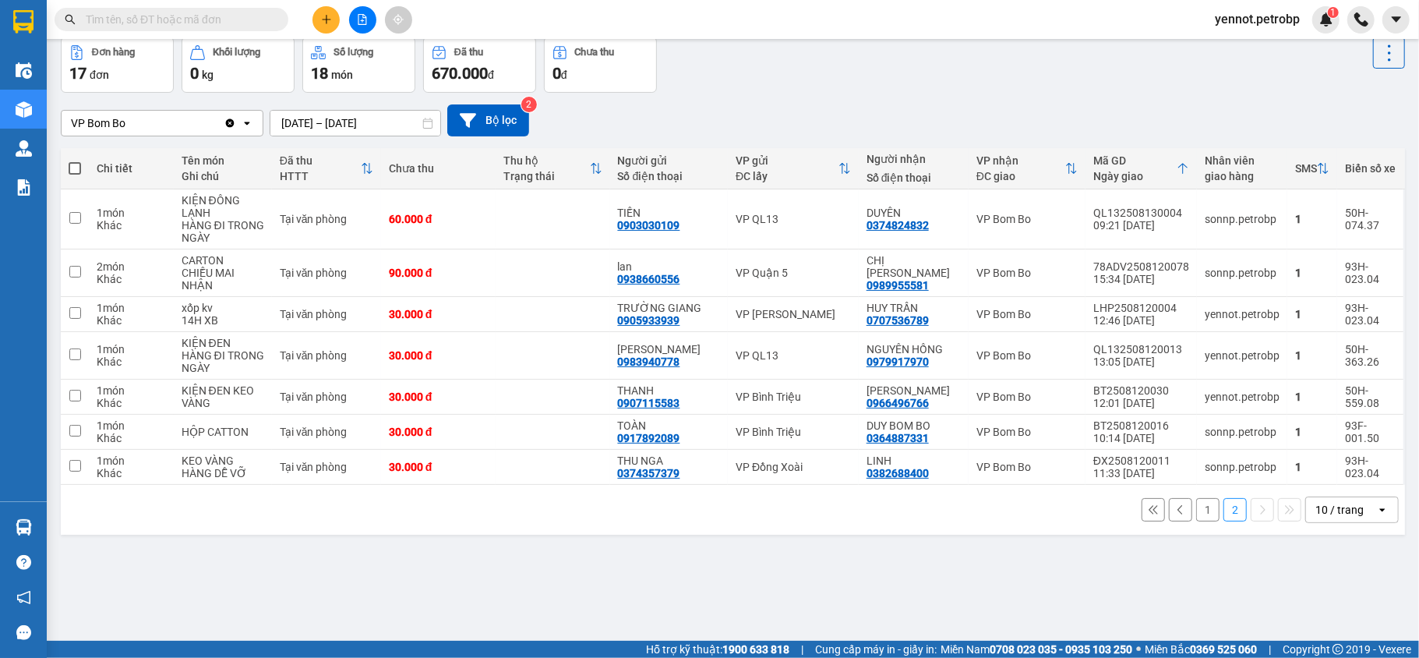
scroll to position [0, 0]
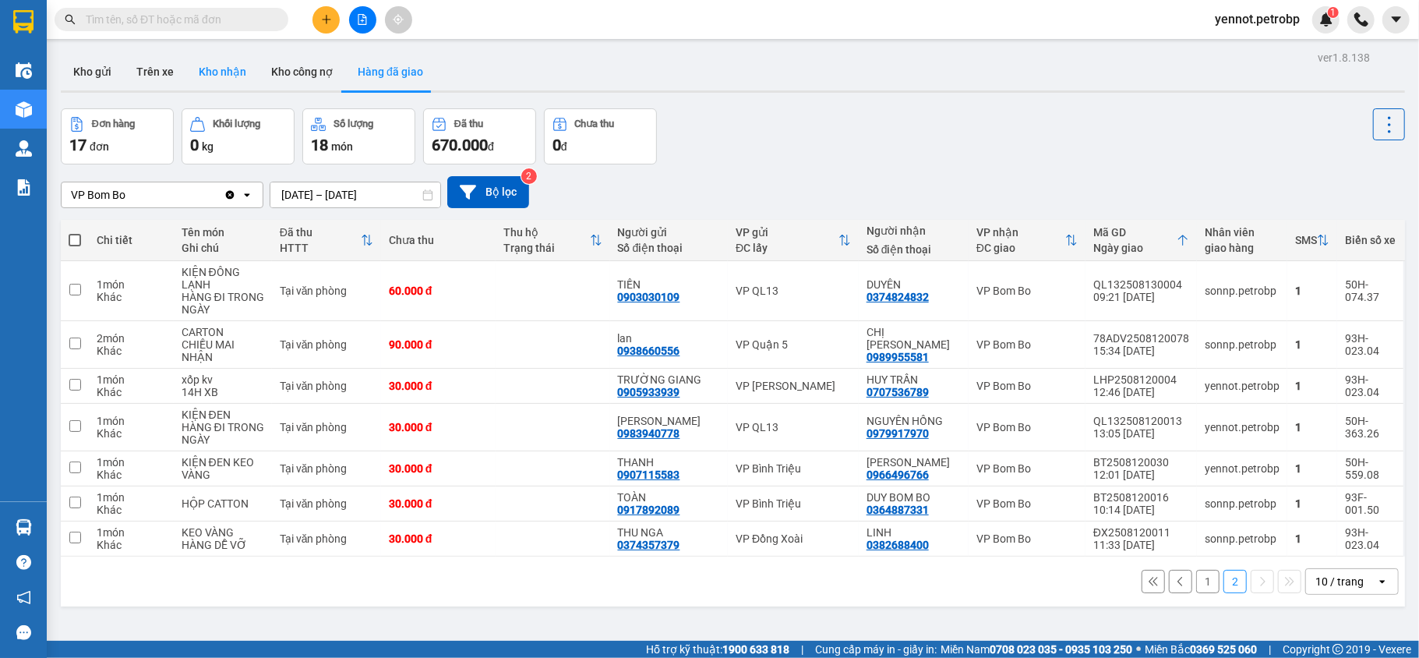
click at [218, 70] on button "Kho nhận" at bounding box center [222, 71] width 72 height 37
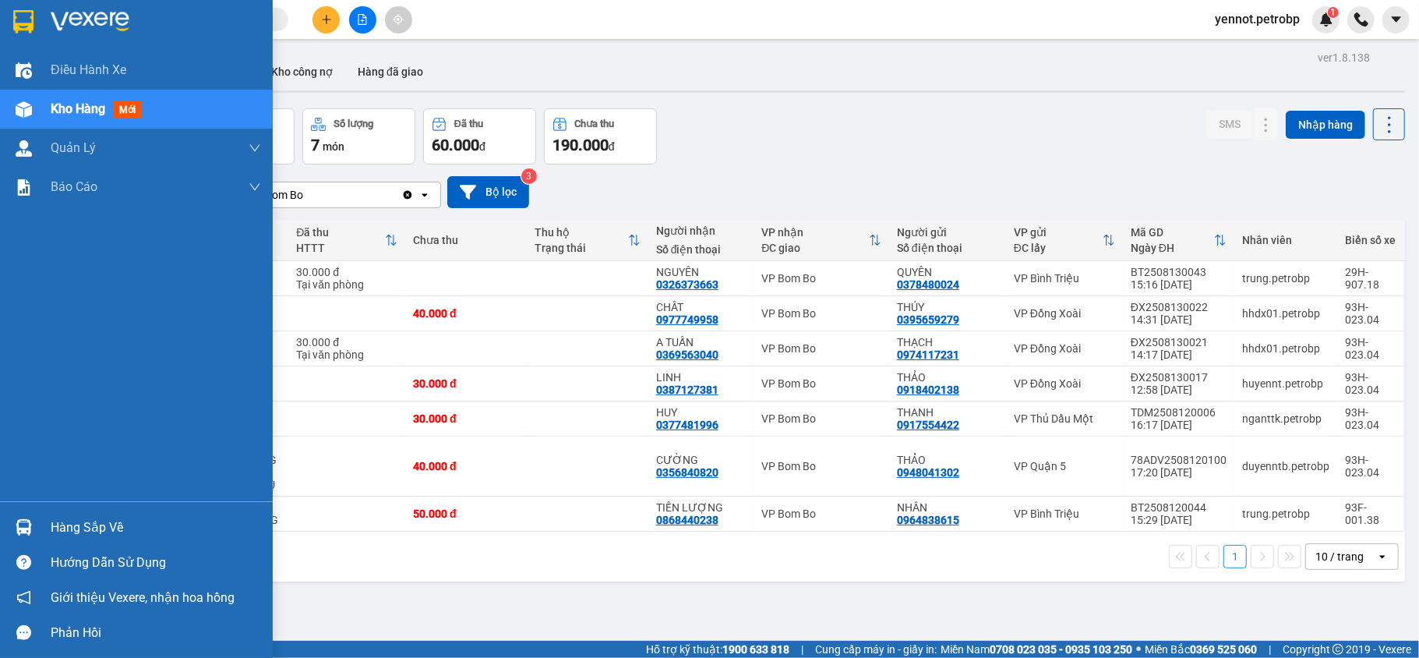
click at [76, 101] on span "Kho hàng" at bounding box center [78, 108] width 55 height 15
click at [103, 109] on span "Kho hàng" at bounding box center [78, 108] width 55 height 15
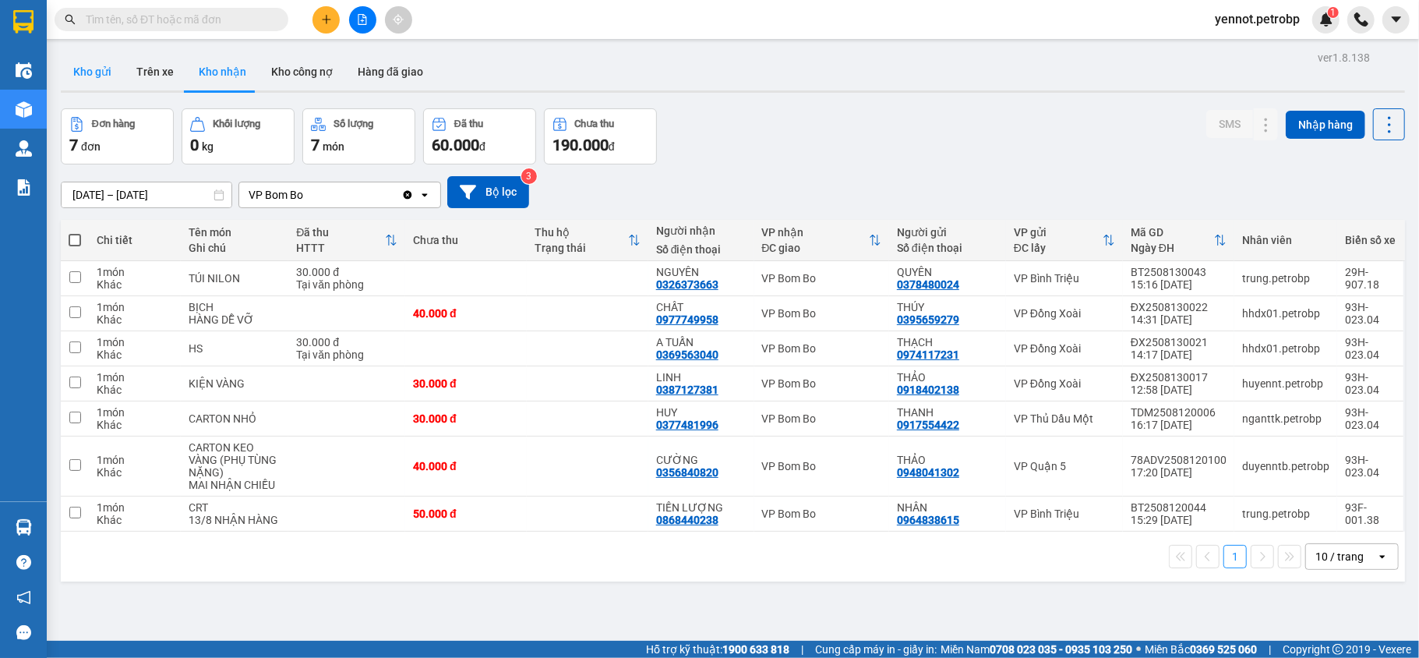
click at [91, 72] on button "Kho gửi" at bounding box center [92, 71] width 63 height 37
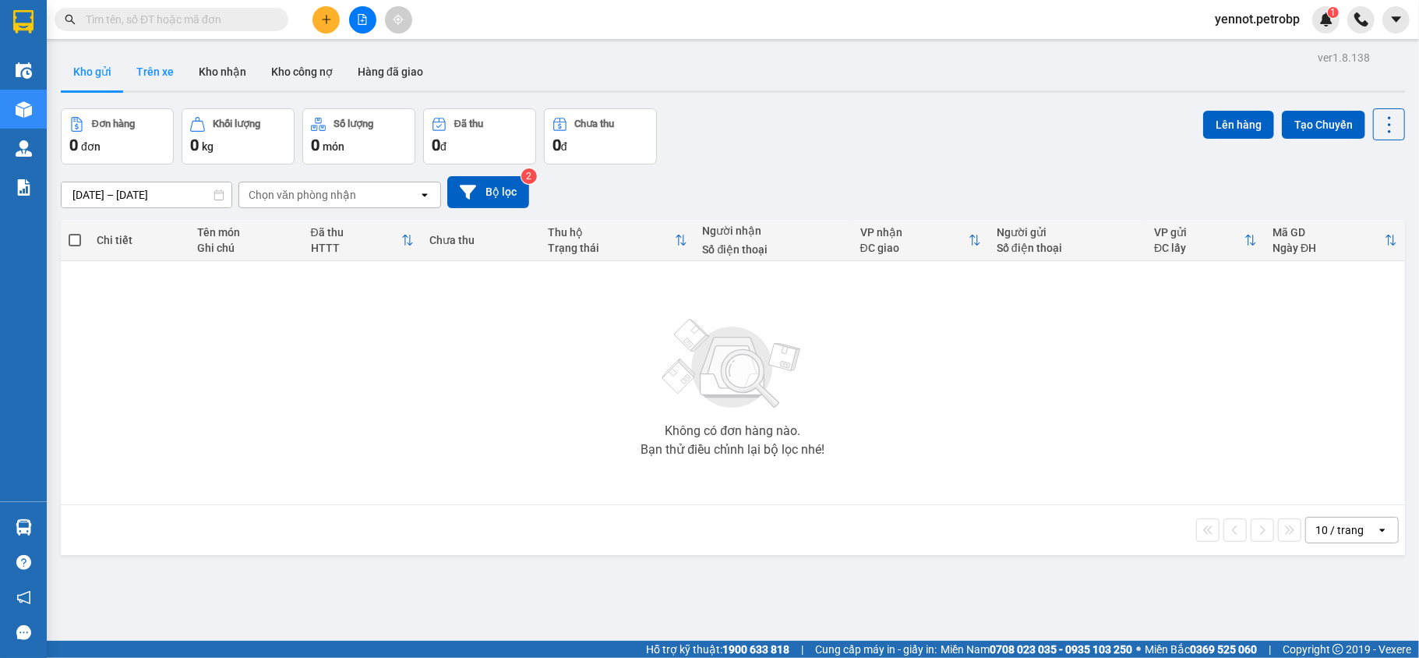
click at [163, 72] on button "Trên xe" at bounding box center [155, 71] width 62 height 37
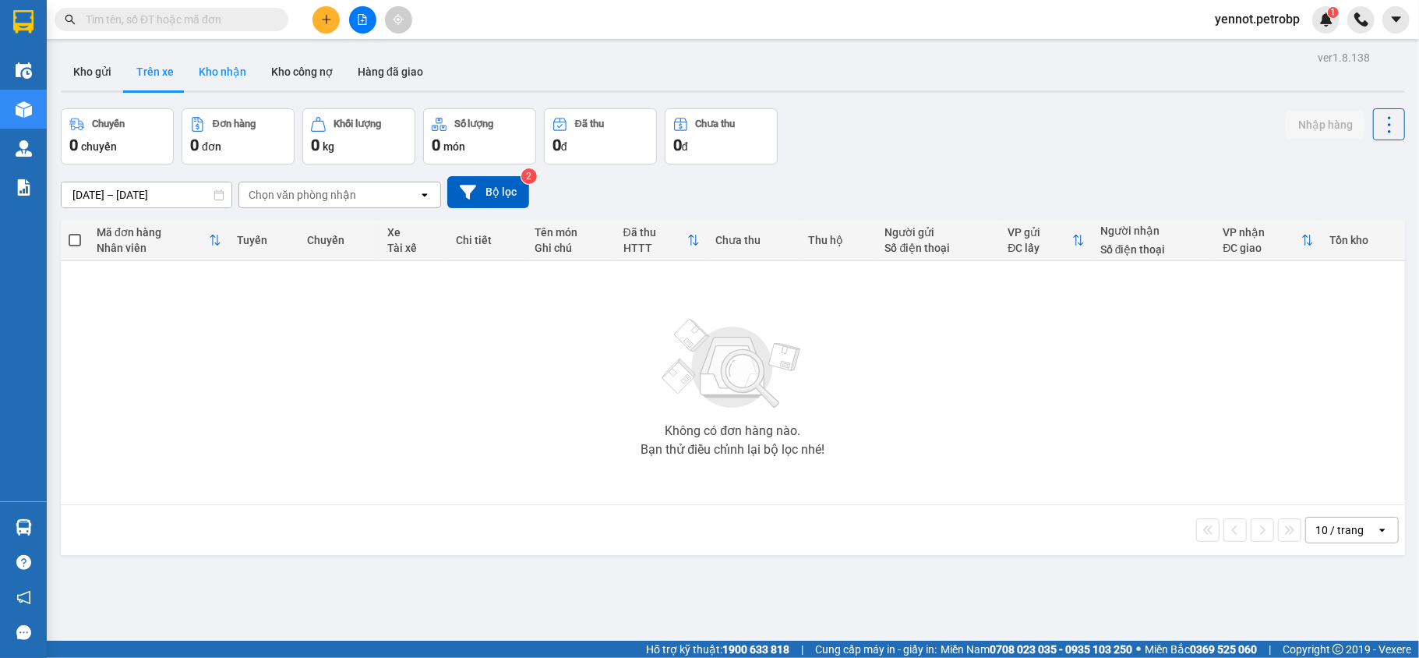
click at [235, 75] on button "Kho nhận" at bounding box center [222, 71] width 72 height 37
type input "[DATE] – [DATE]"
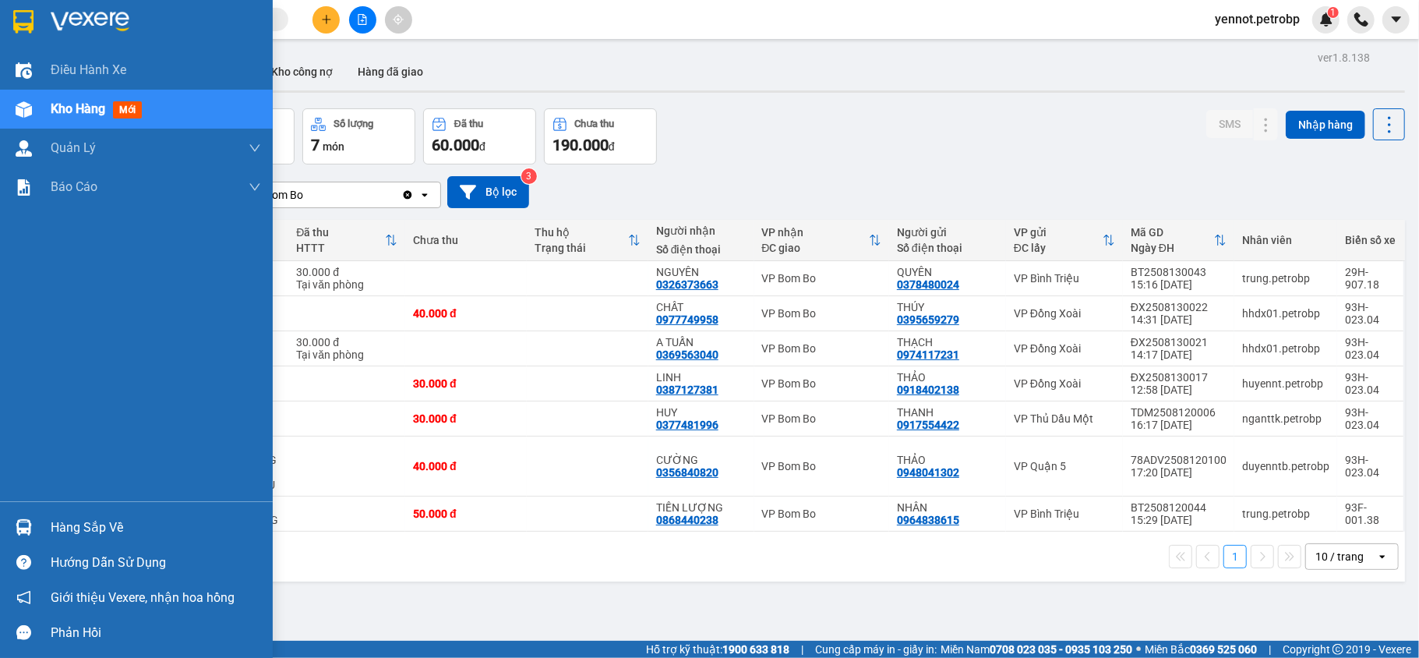
click at [20, 527] on img at bounding box center [24, 527] width 16 height 16
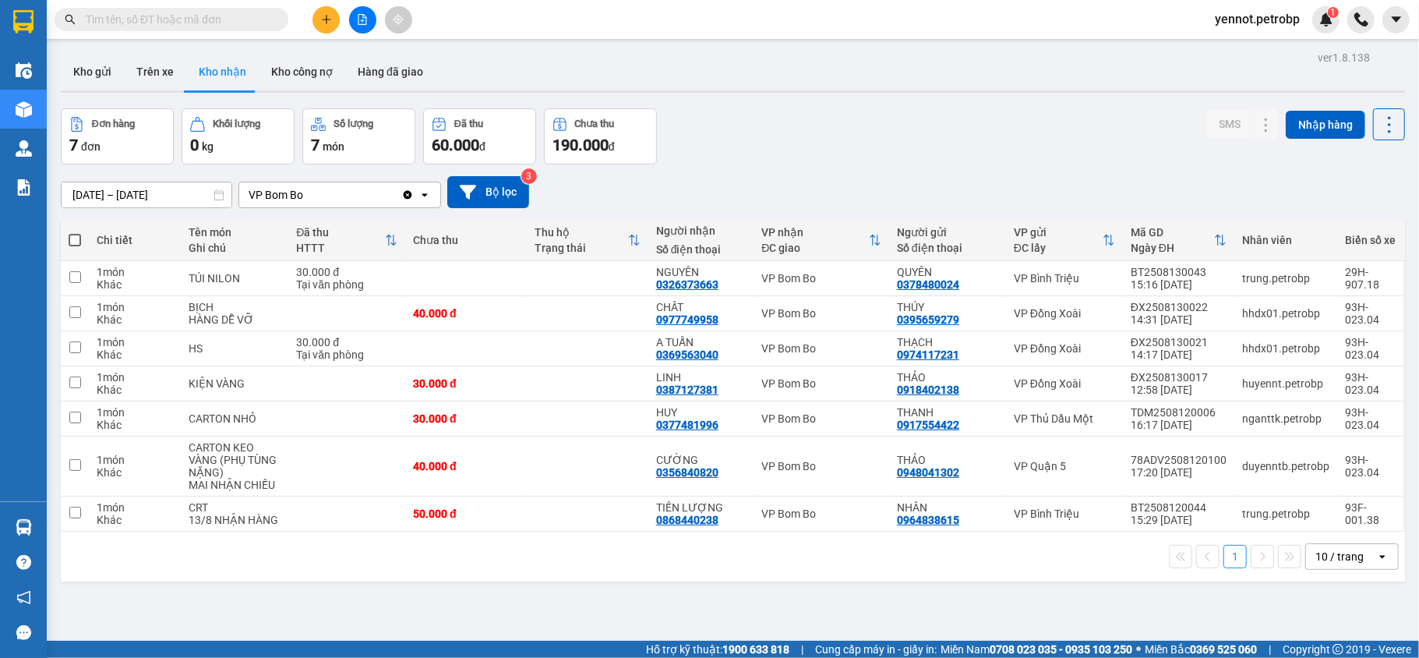
click at [757, 583] on section "Kết quả tìm kiếm ( 0 ) Bộ lọc No Data yennot.petrobp 1 Điều hành xe Kho hàng mớ…" at bounding box center [709, 329] width 1419 height 658
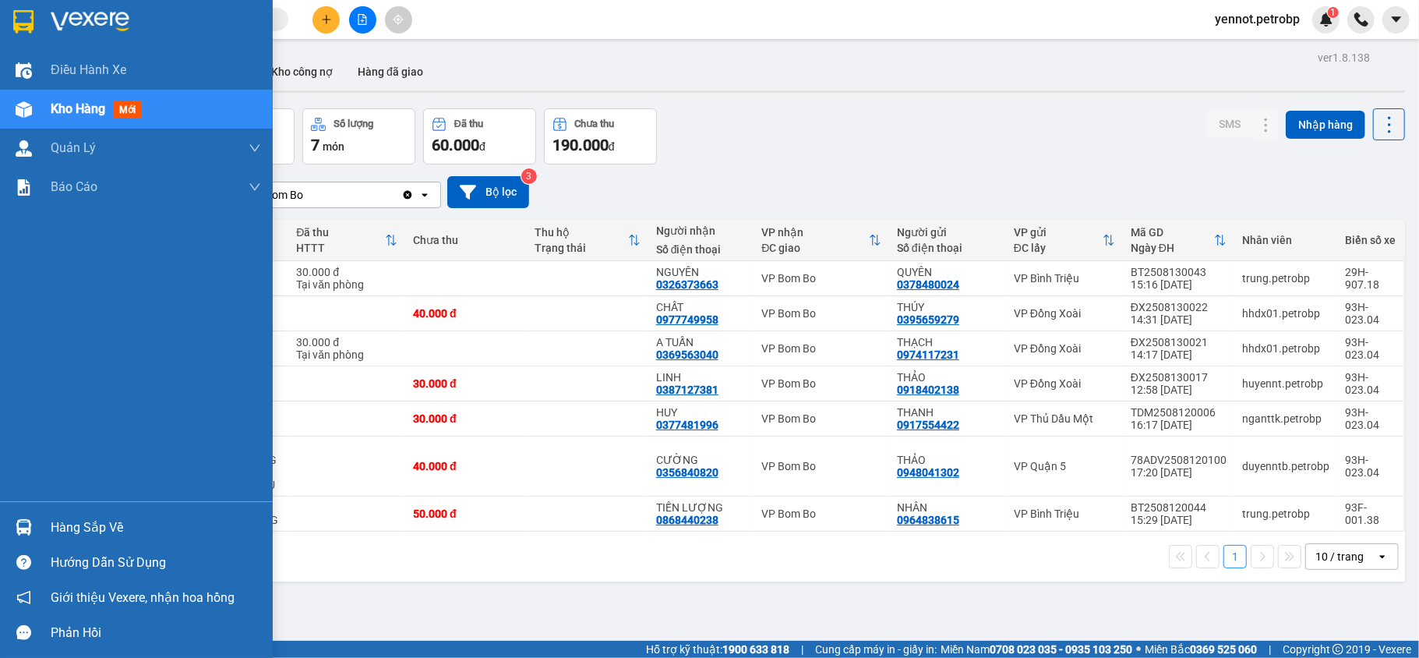
drag, startPoint x: 55, startPoint y: 517, endPoint x: 58, endPoint y: 492, distance: 25.1
click at [57, 517] on div "Hàng sắp về" at bounding box center [156, 527] width 210 height 23
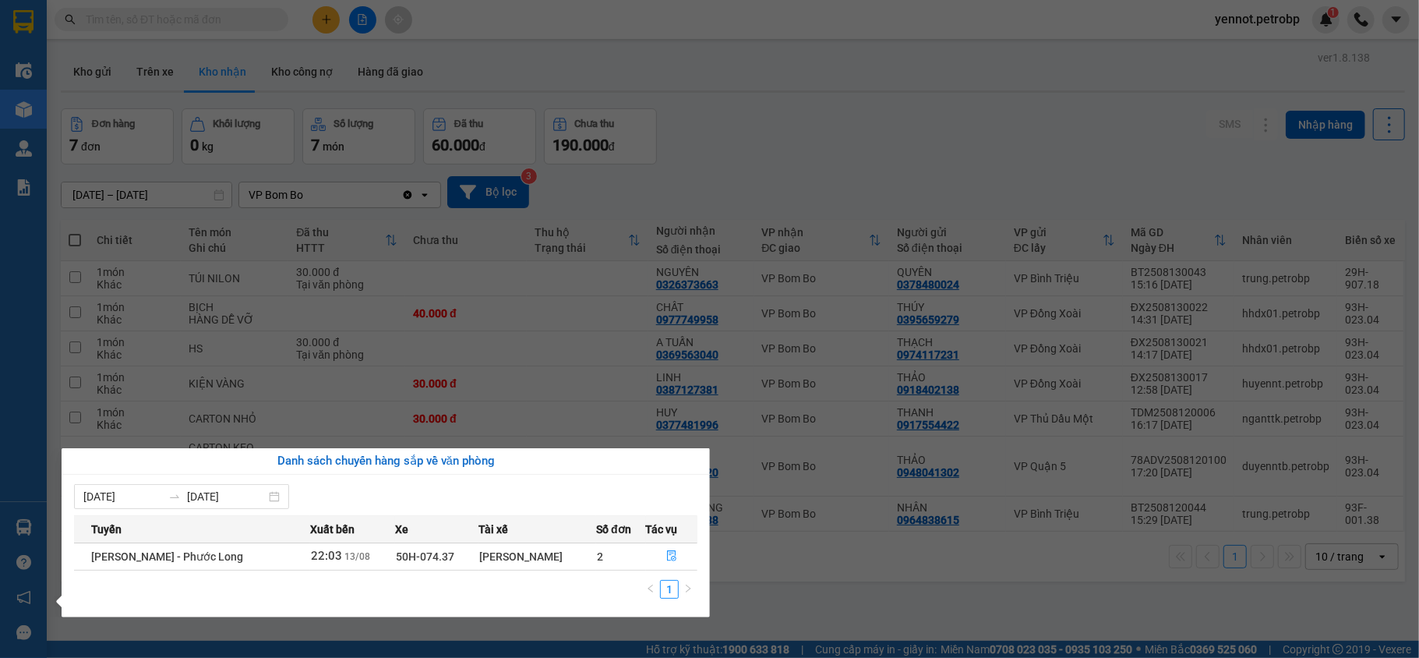
click at [749, 129] on section "Kết quả tìm kiếm ( 0 ) Bộ lọc No Data yennot.petrobp 1 Điều hành xe Kho hàng mớ…" at bounding box center [709, 329] width 1419 height 658
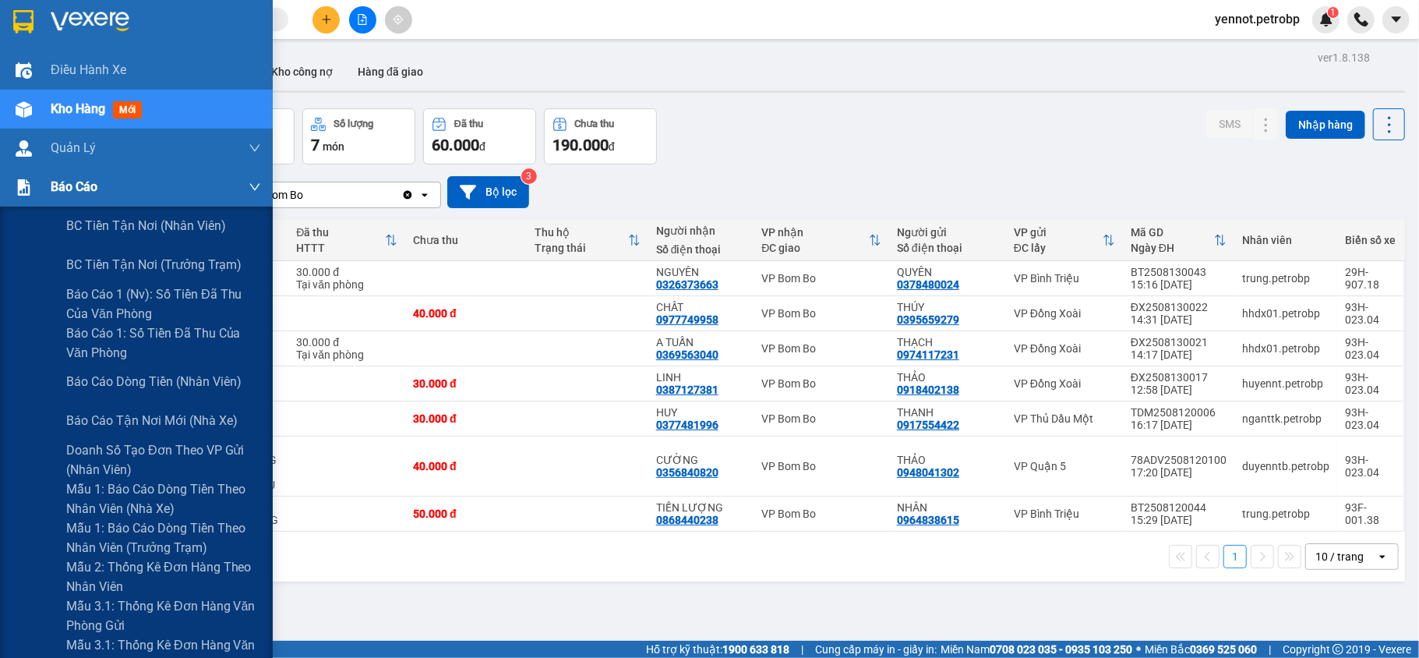
click at [98, 184] on div "Báo cáo" at bounding box center [156, 187] width 210 height 39
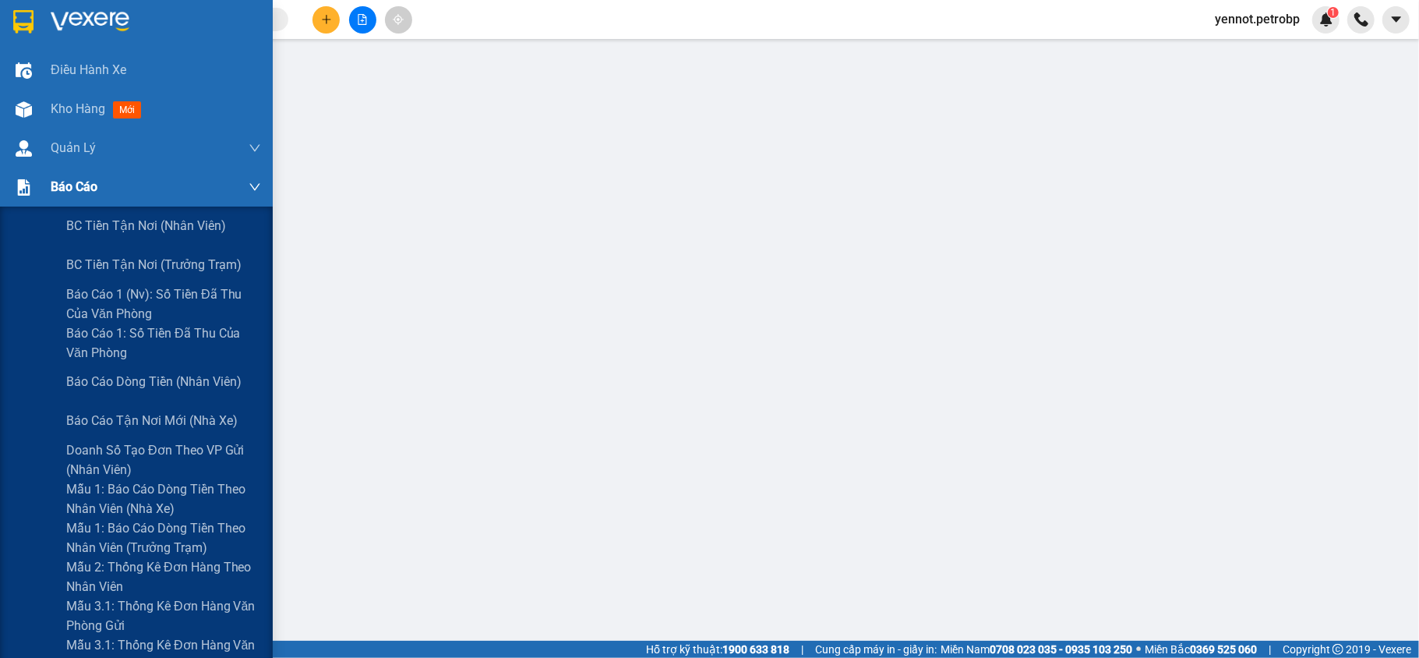
click at [90, 172] on div "Báo cáo" at bounding box center [156, 187] width 210 height 39
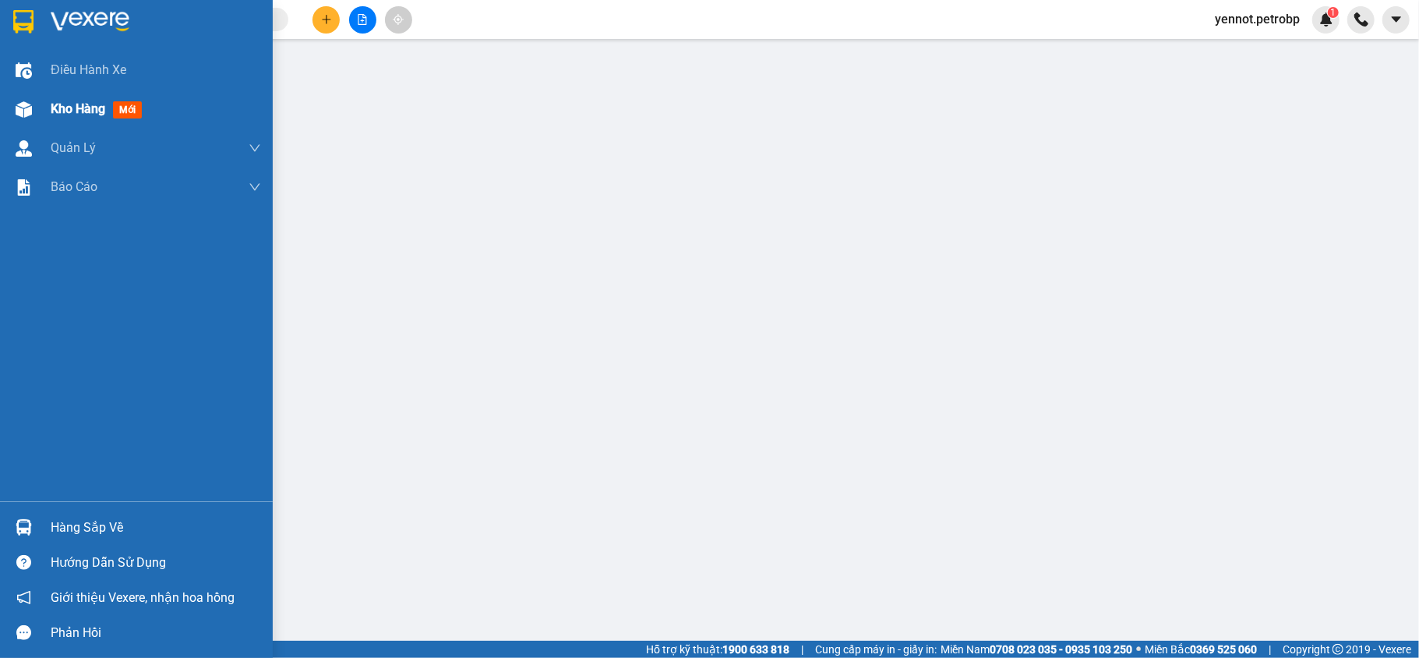
click at [44, 97] on div "Kho hàng mới" at bounding box center [136, 109] width 273 height 39
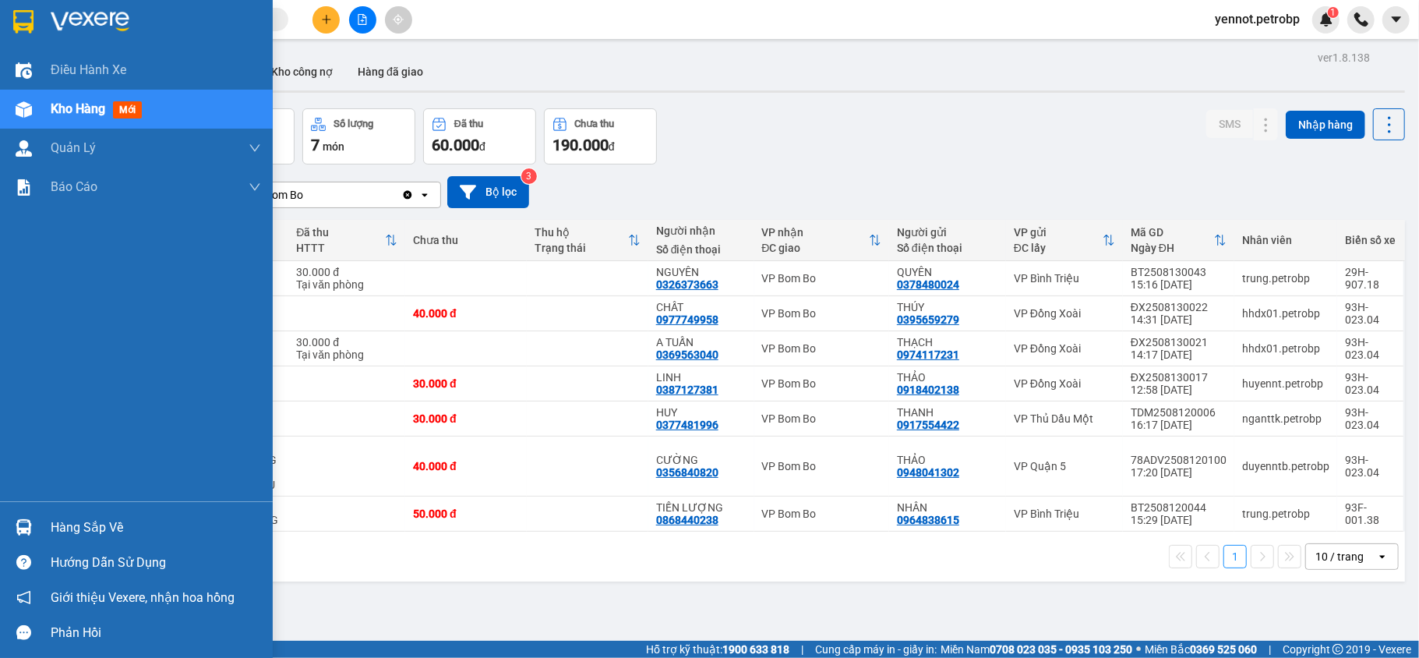
click at [81, 511] on div "Hàng sắp về" at bounding box center [136, 527] width 273 height 35
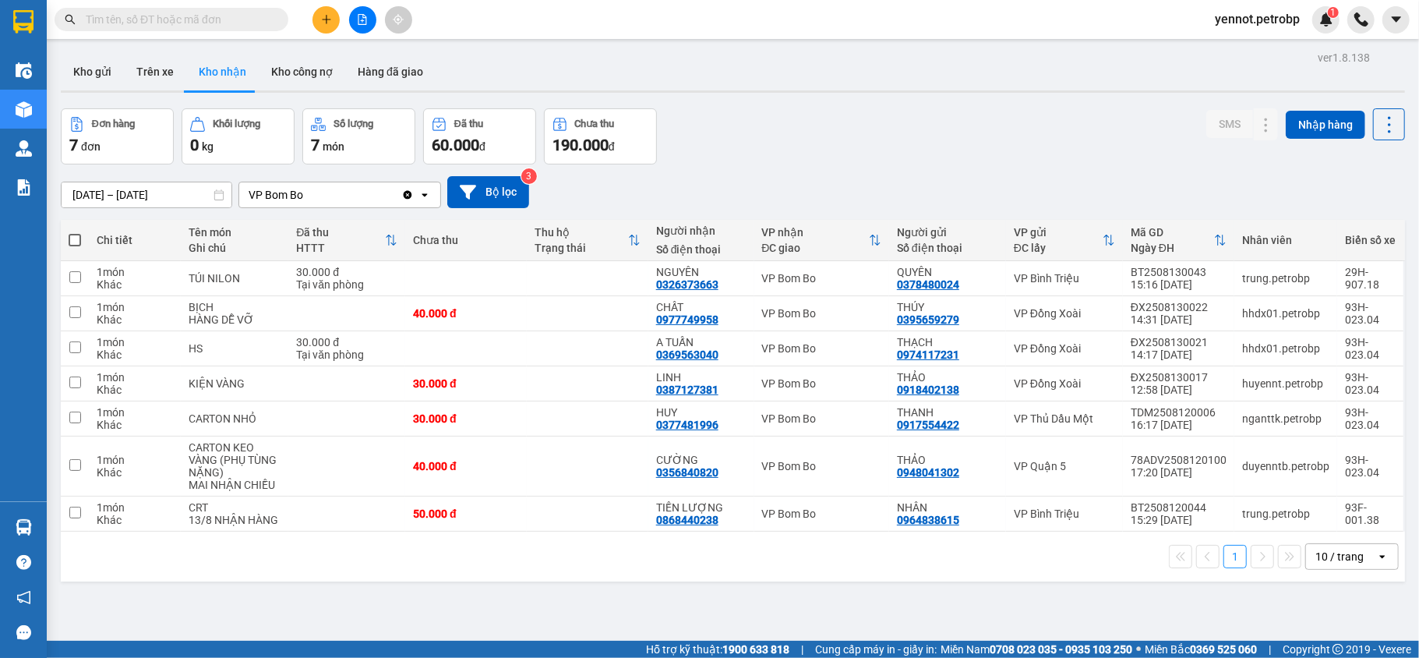
click at [975, 567] on section "Kết quả tìm kiếm ( 0 ) Bộ lọc No Data yennot.petrobp 1 Điều hành xe Kho hàng mớ…" at bounding box center [709, 329] width 1419 height 658
click at [1224, 390] on button at bounding box center [1235, 383] width 22 height 27
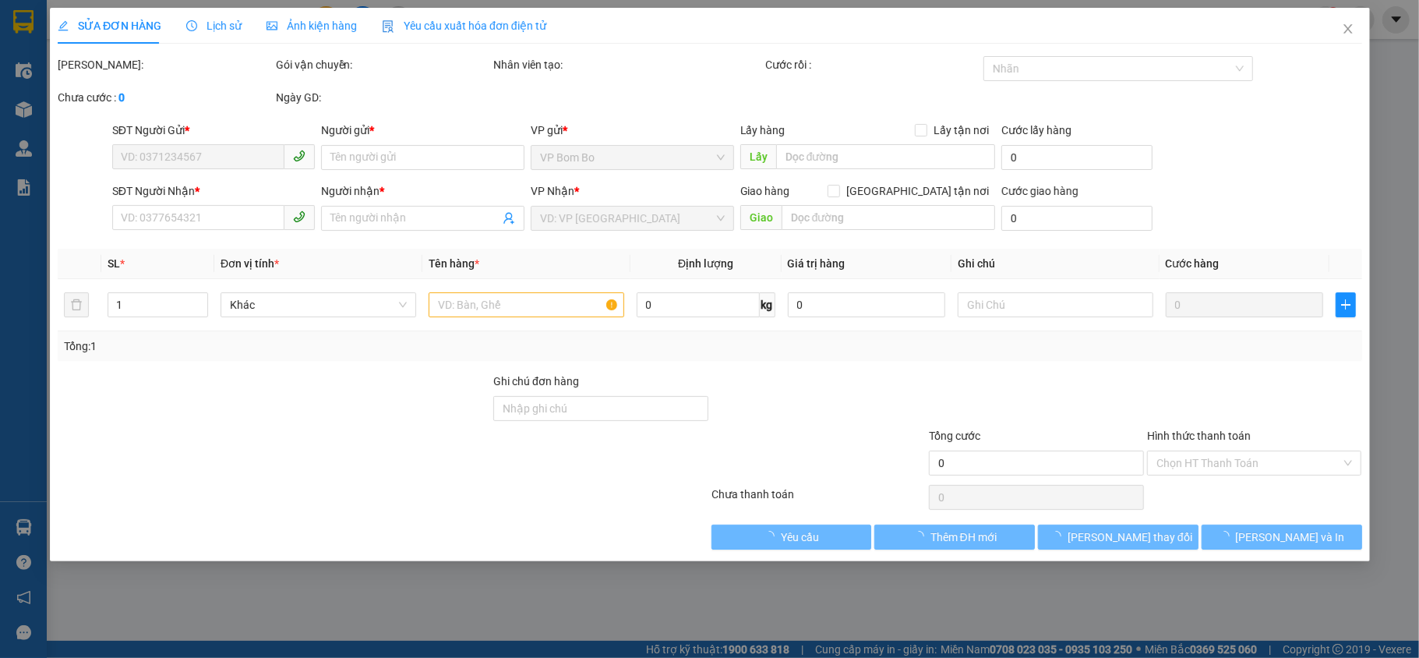
type input "0918402138"
type input "THẢO"
type input "0387127381"
type input "LINH"
type input "30.000"
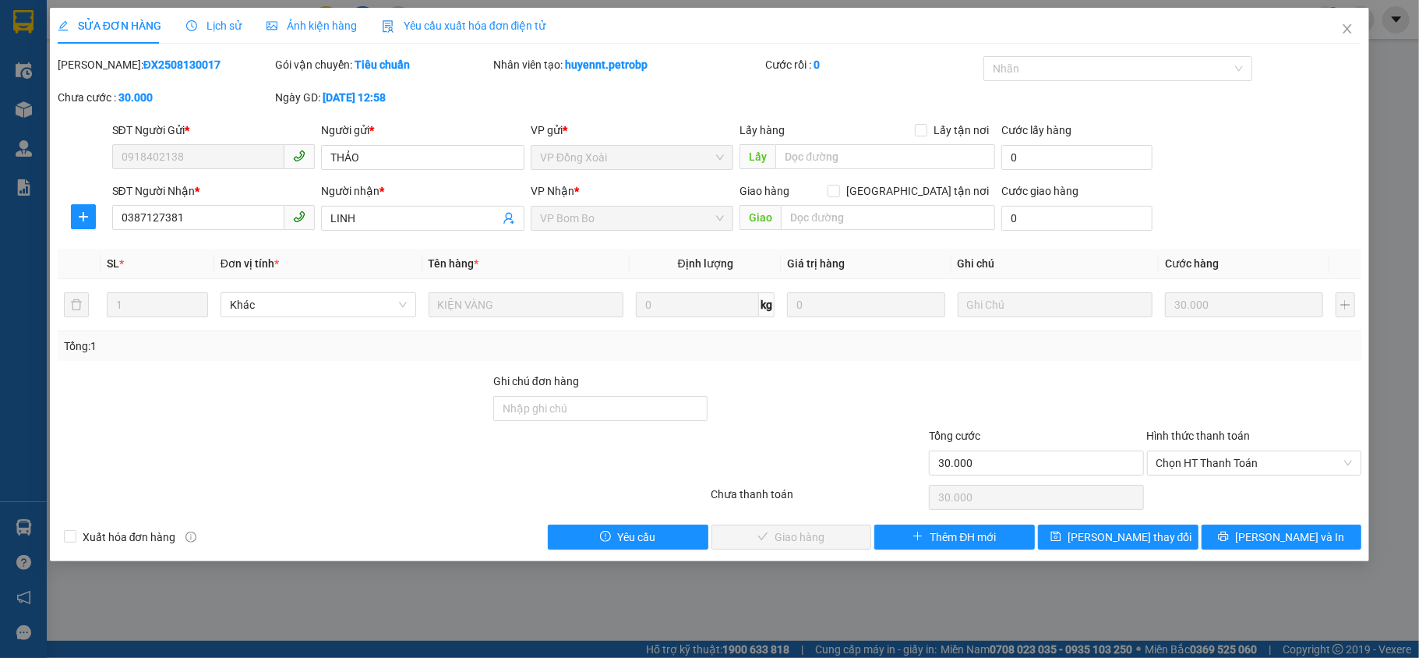
drag, startPoint x: 97, startPoint y: 66, endPoint x: 175, endPoint y: 66, distance: 77.1
click at [175, 66] on div "[PERSON_NAME]: ĐX2508130017" at bounding box center [165, 64] width 215 height 17
copy b "ĐX2508130017"
click at [1222, 465] on span "Chọn HT Thanh Toán" at bounding box center [1254, 462] width 196 height 23
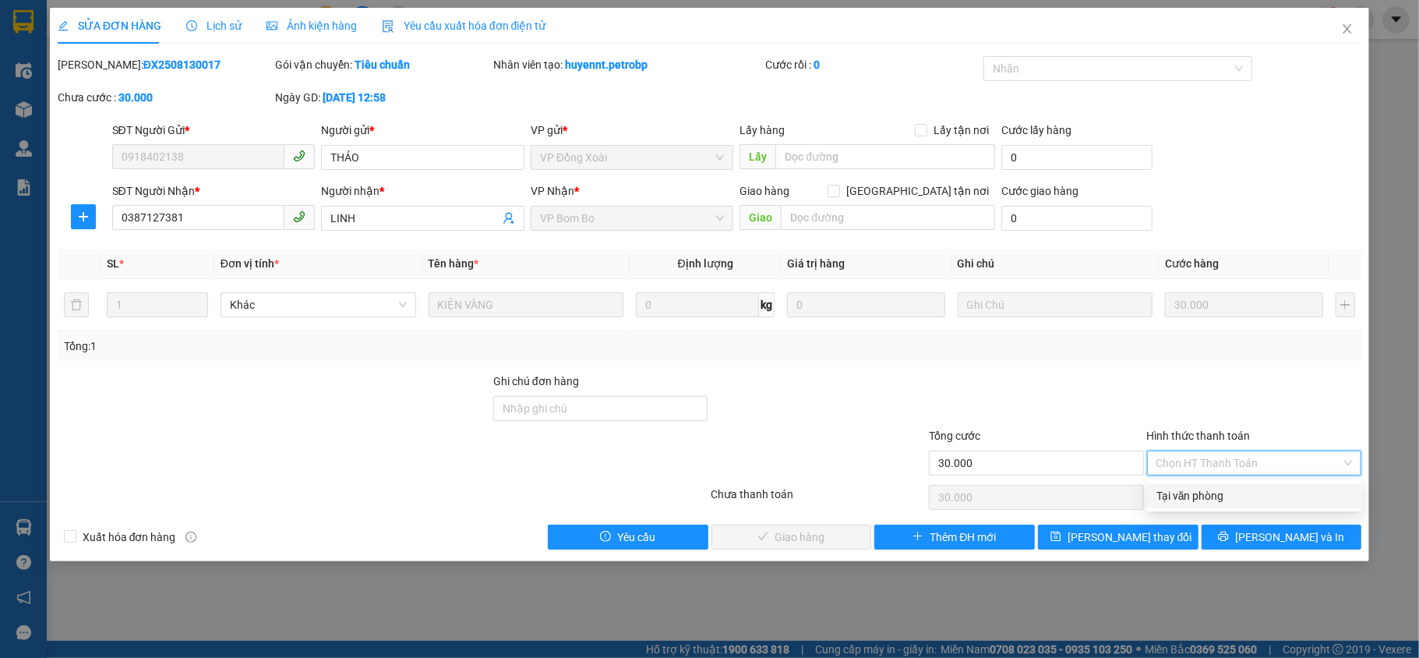
click at [1219, 487] on div "Tại văn phòng" at bounding box center [1254, 495] width 196 height 17
type input "0"
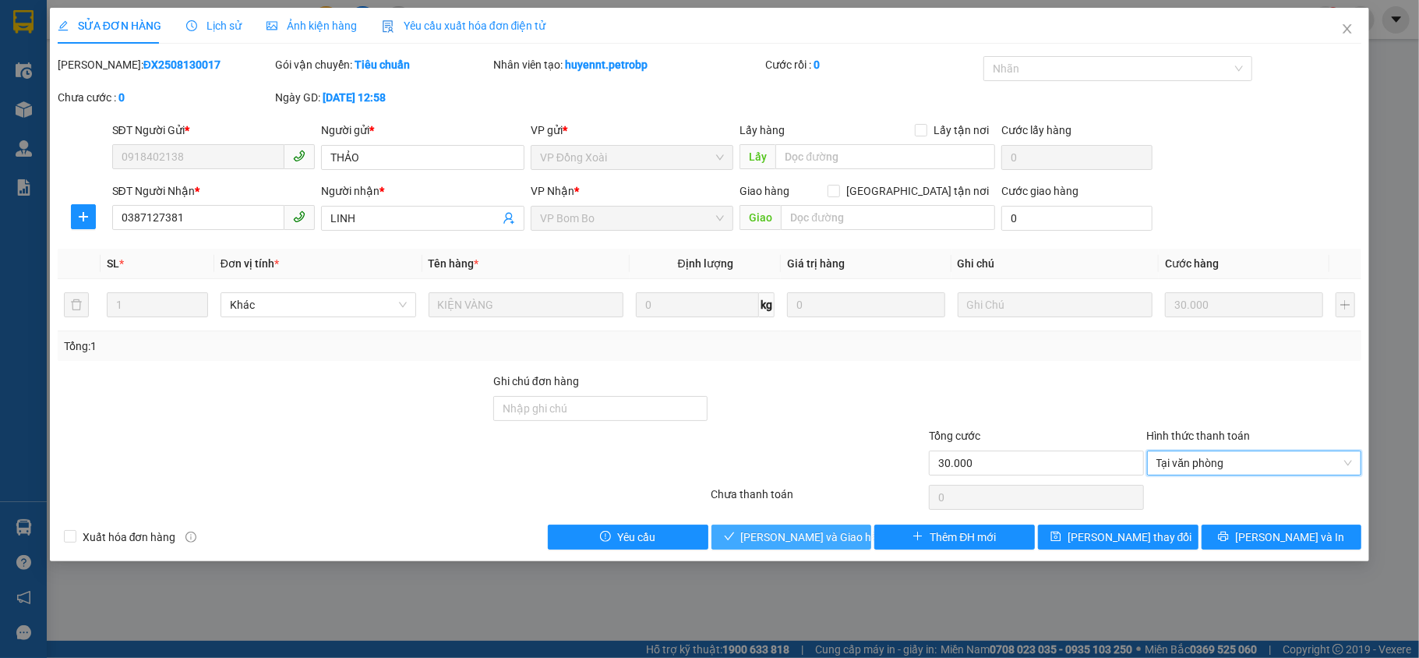
click at [852, 539] on button "[PERSON_NAME] và Giao hàng" at bounding box center [791, 536] width 160 height 25
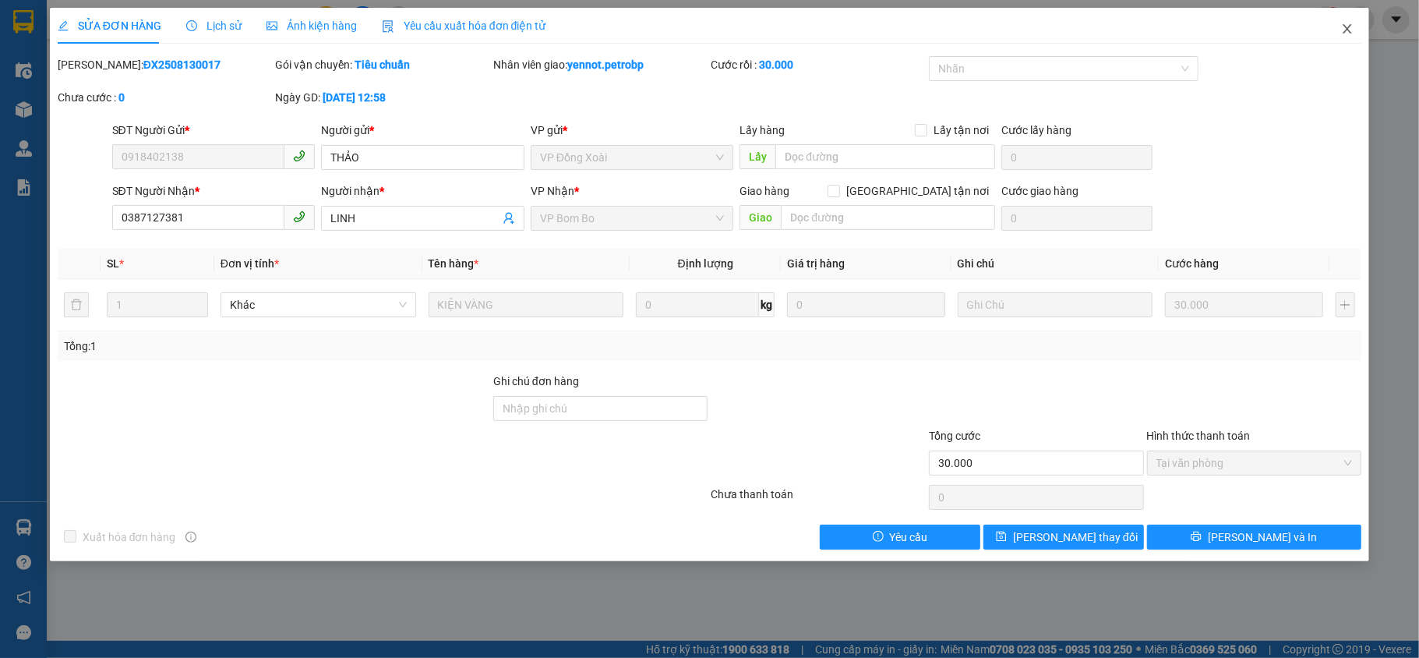
click at [1344, 31] on icon "close" at bounding box center [1347, 29] width 12 height 12
